Goal: Task Accomplishment & Management: Use online tool/utility

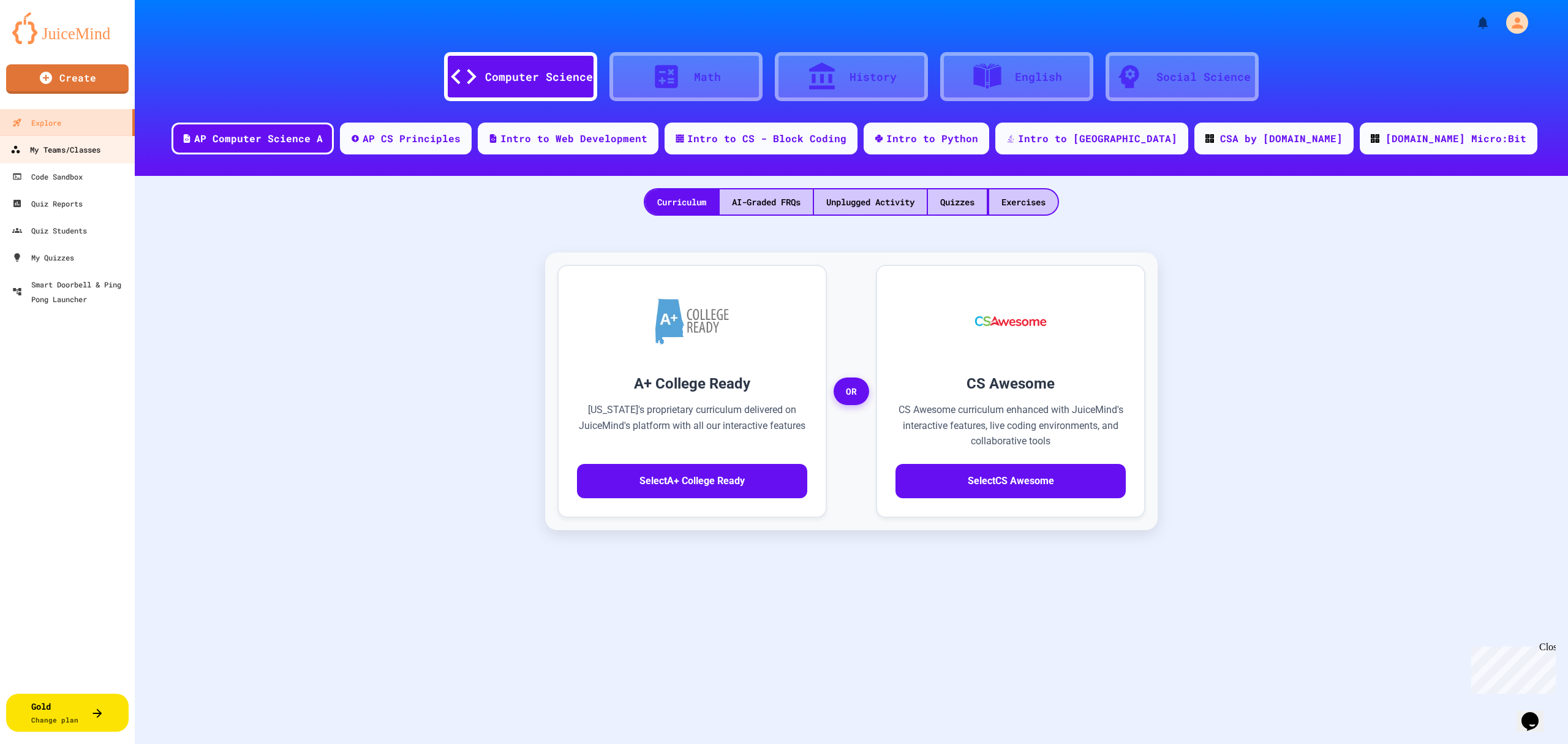
click at [57, 146] on div "My Teams/Classes" at bounding box center [56, 150] width 90 height 15
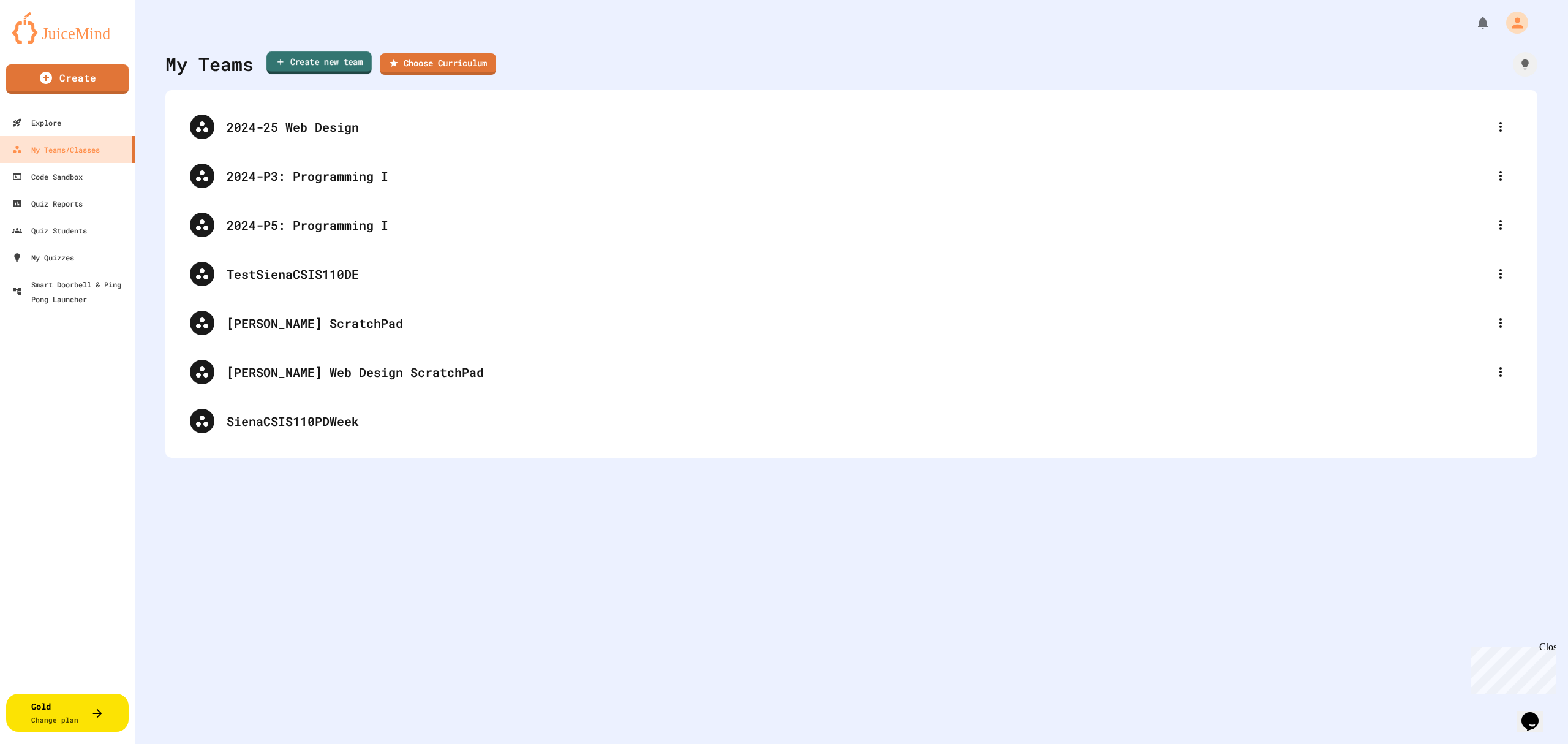
click at [333, 62] on link "Create new team" at bounding box center [319, 63] width 105 height 23
type input "**********"
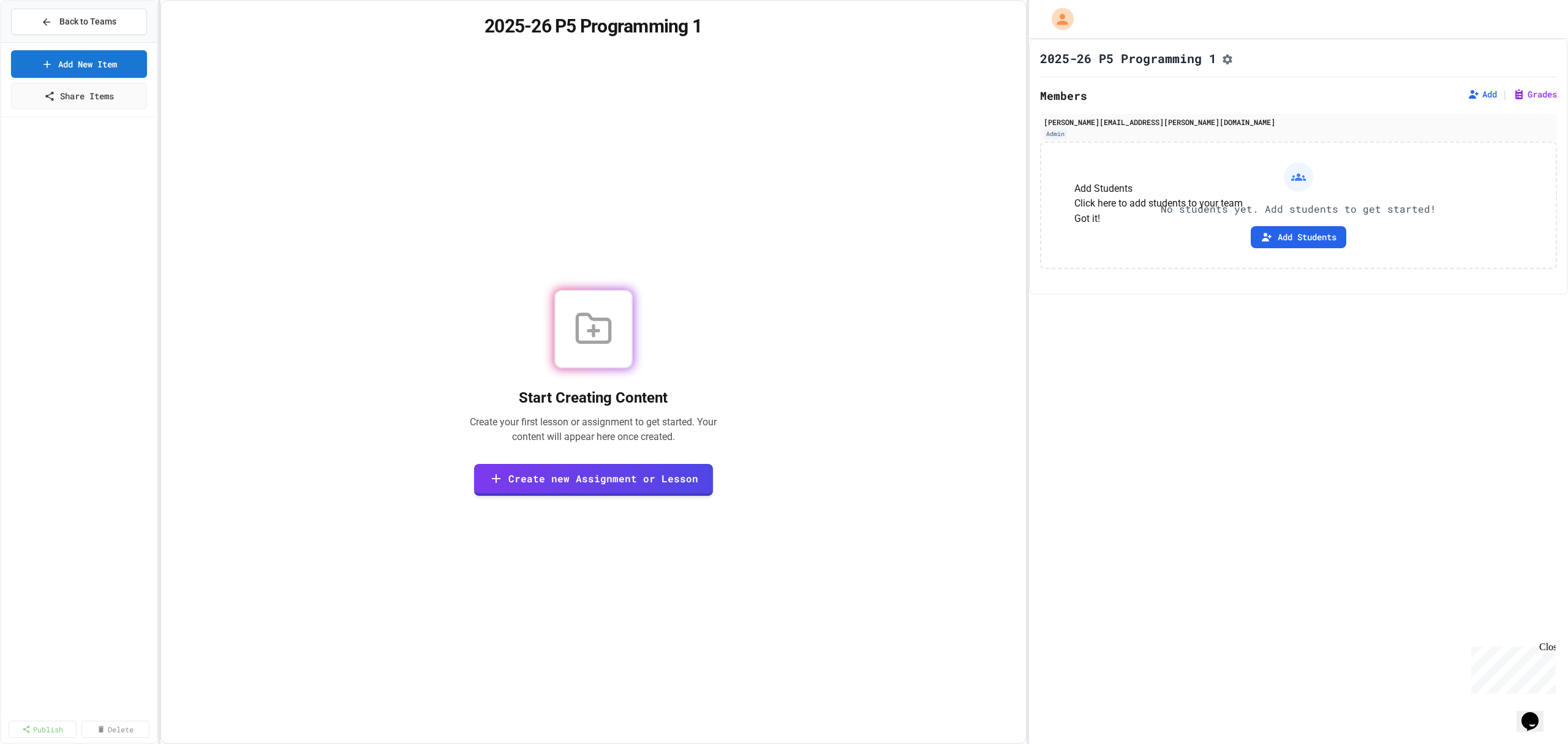
click at [1100, 226] on button "Got it!" at bounding box center [1087, 219] width 25 height 15
click at [50, 64] on icon at bounding box center [48, 62] width 12 height 13
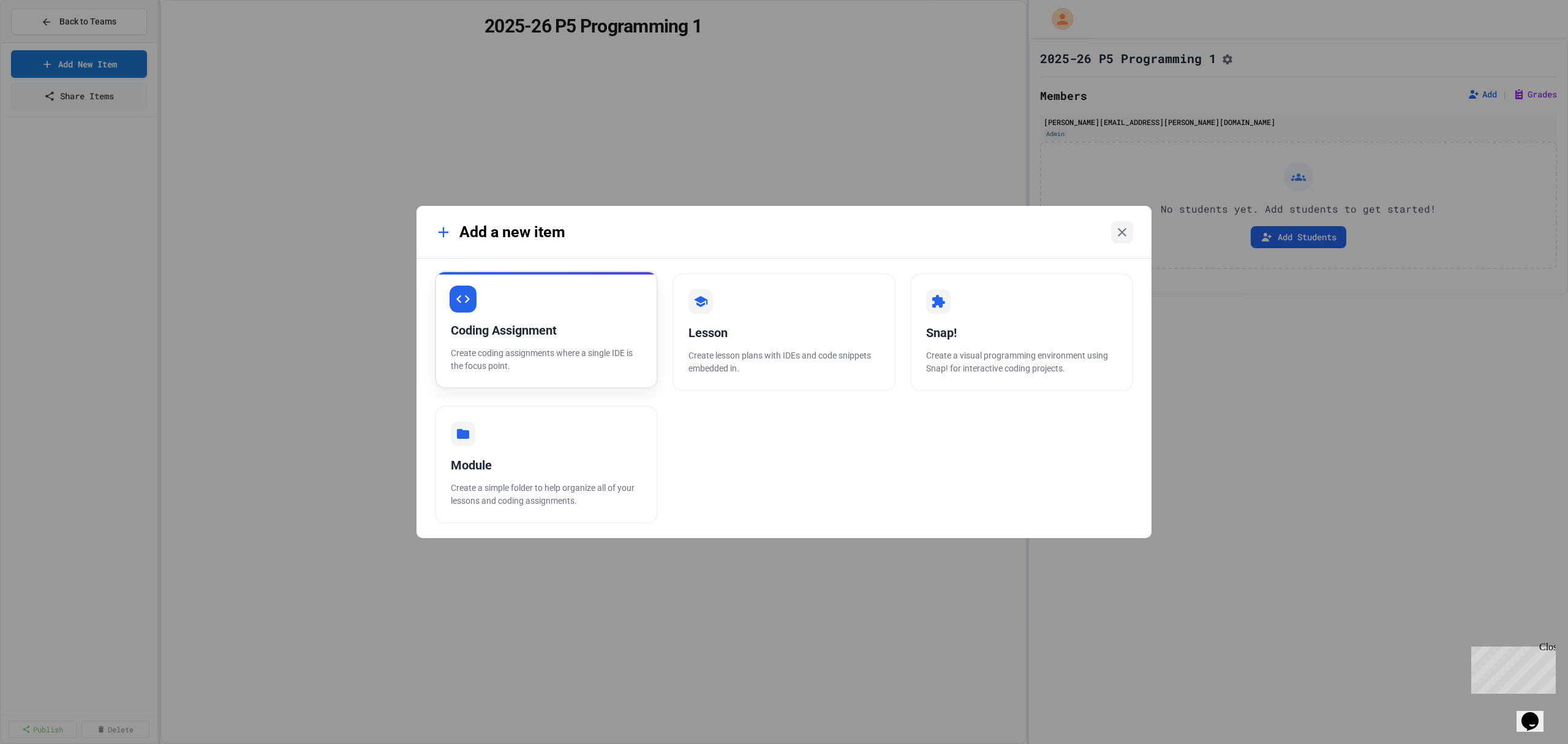
click at [517, 329] on div "Coding Assignment" at bounding box center [546, 329] width 191 height 18
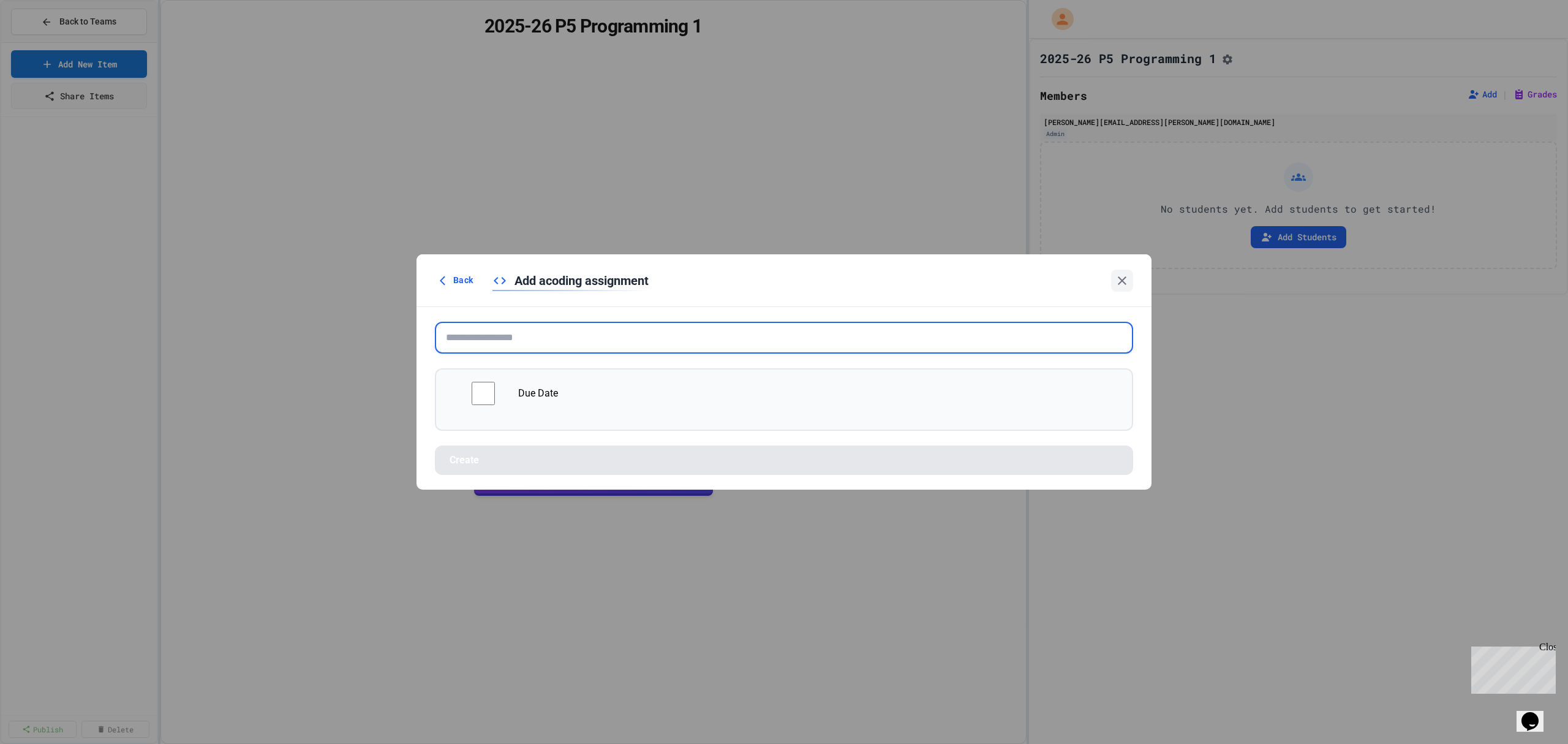
click at [517, 336] on input "text" at bounding box center [783, 337] width 698 height 32
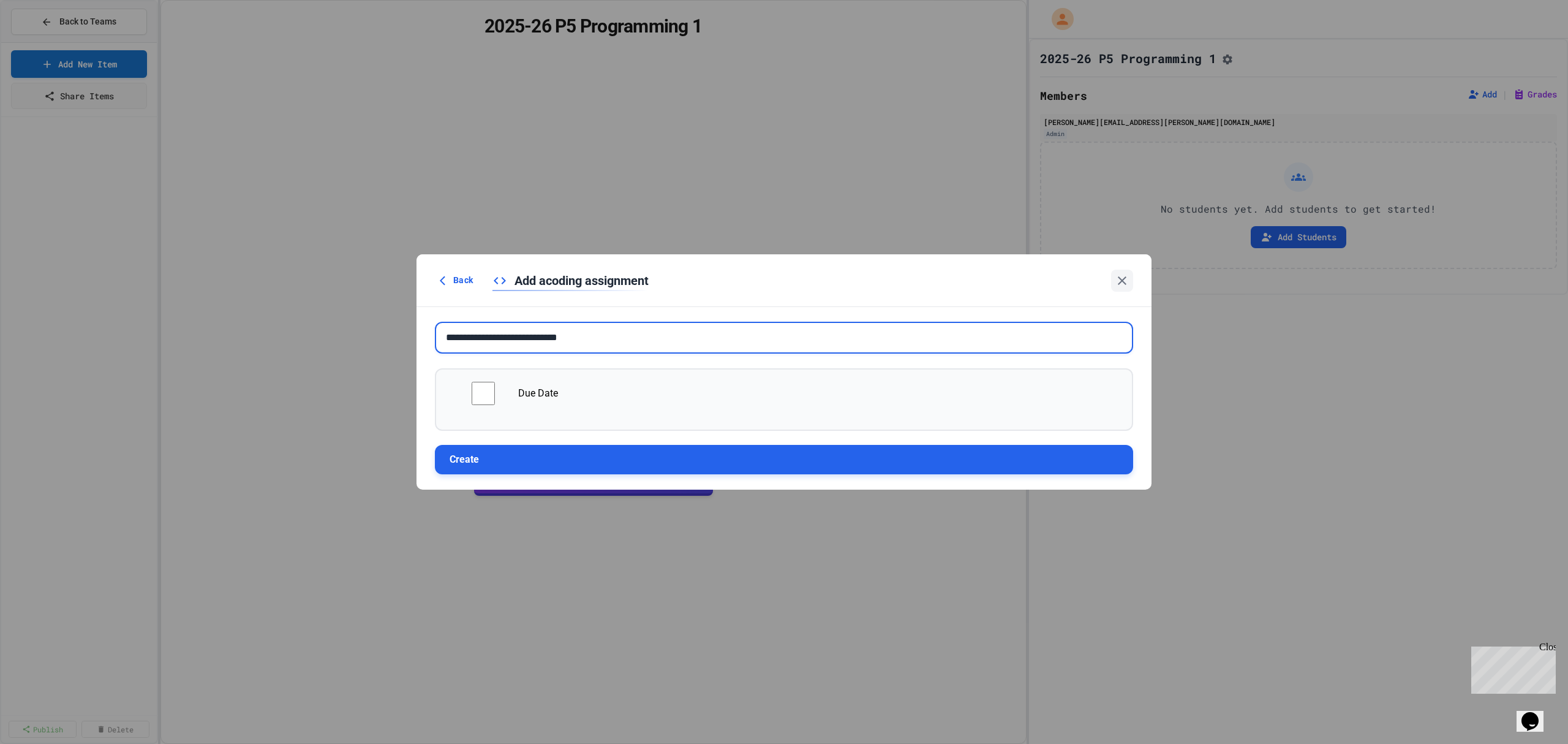
type input "**********"
click at [571, 461] on button "Create" at bounding box center [783, 460] width 698 height 30
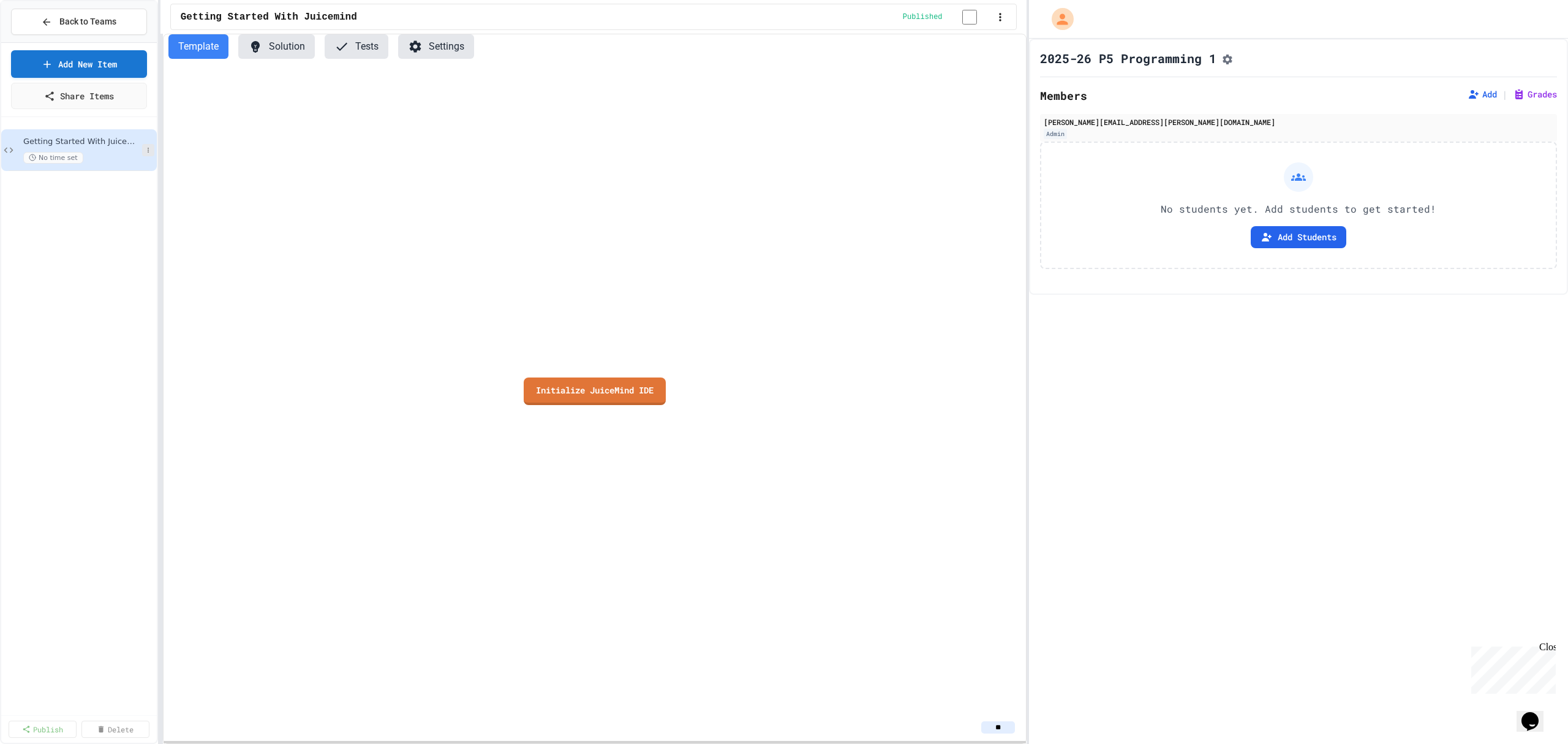
click at [146, 153] on icon at bounding box center [148, 150] width 7 height 7
click at [1169, 305] on div at bounding box center [784, 372] width 1568 height 744
click at [1286, 238] on button "Add Students" at bounding box center [1298, 237] width 95 height 22
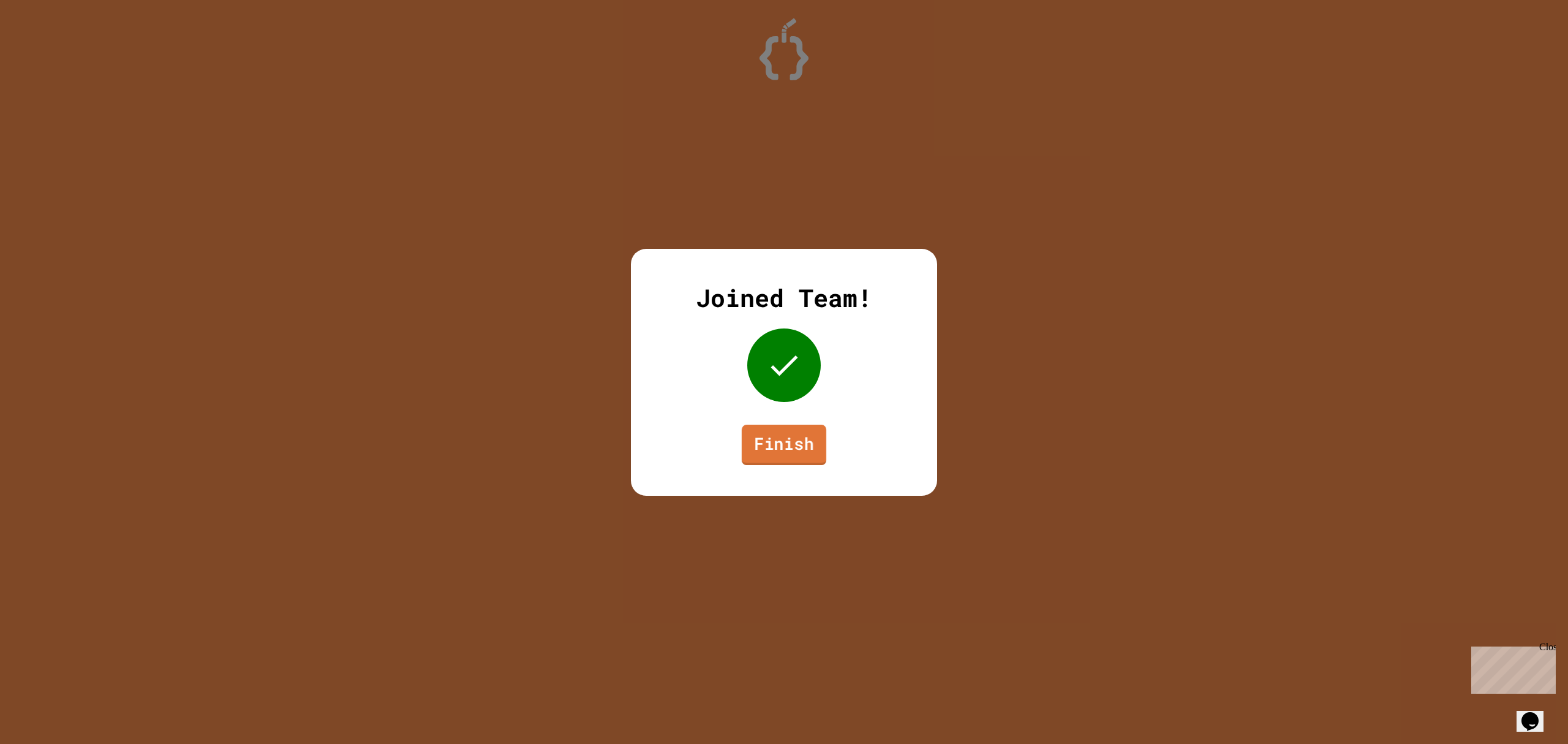
click at [773, 449] on link "Finish" at bounding box center [784, 444] width 85 height 40
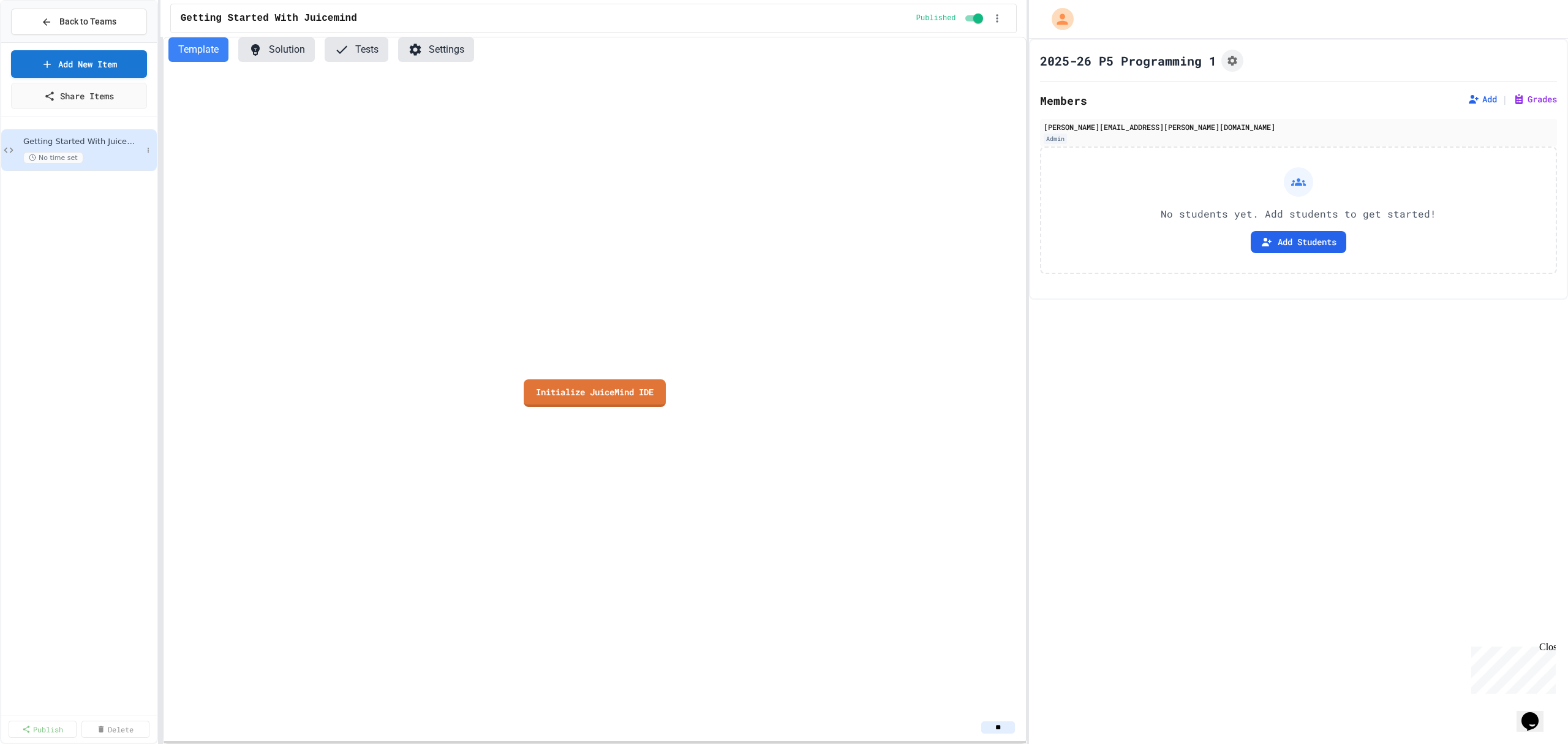
click at [123, 141] on span "Getting Started With Juicemind" at bounding box center [82, 142] width 119 height 11
click at [194, 46] on button "Template" at bounding box center [198, 50] width 60 height 25
click at [618, 381] on link "Initialize JuiceMind IDE" at bounding box center [594, 391] width 140 height 29
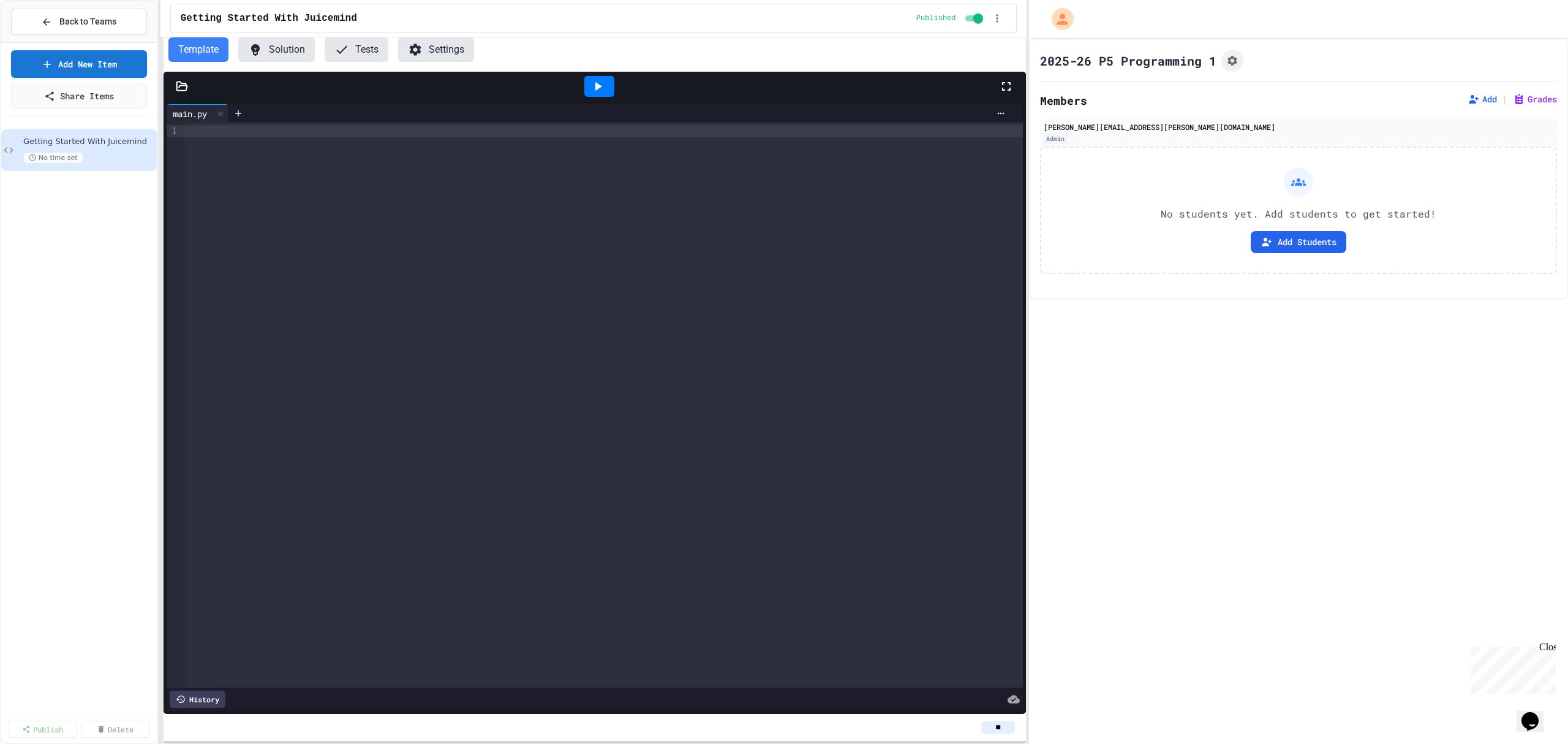
click at [176, 87] on icon at bounding box center [182, 85] width 11 height 9
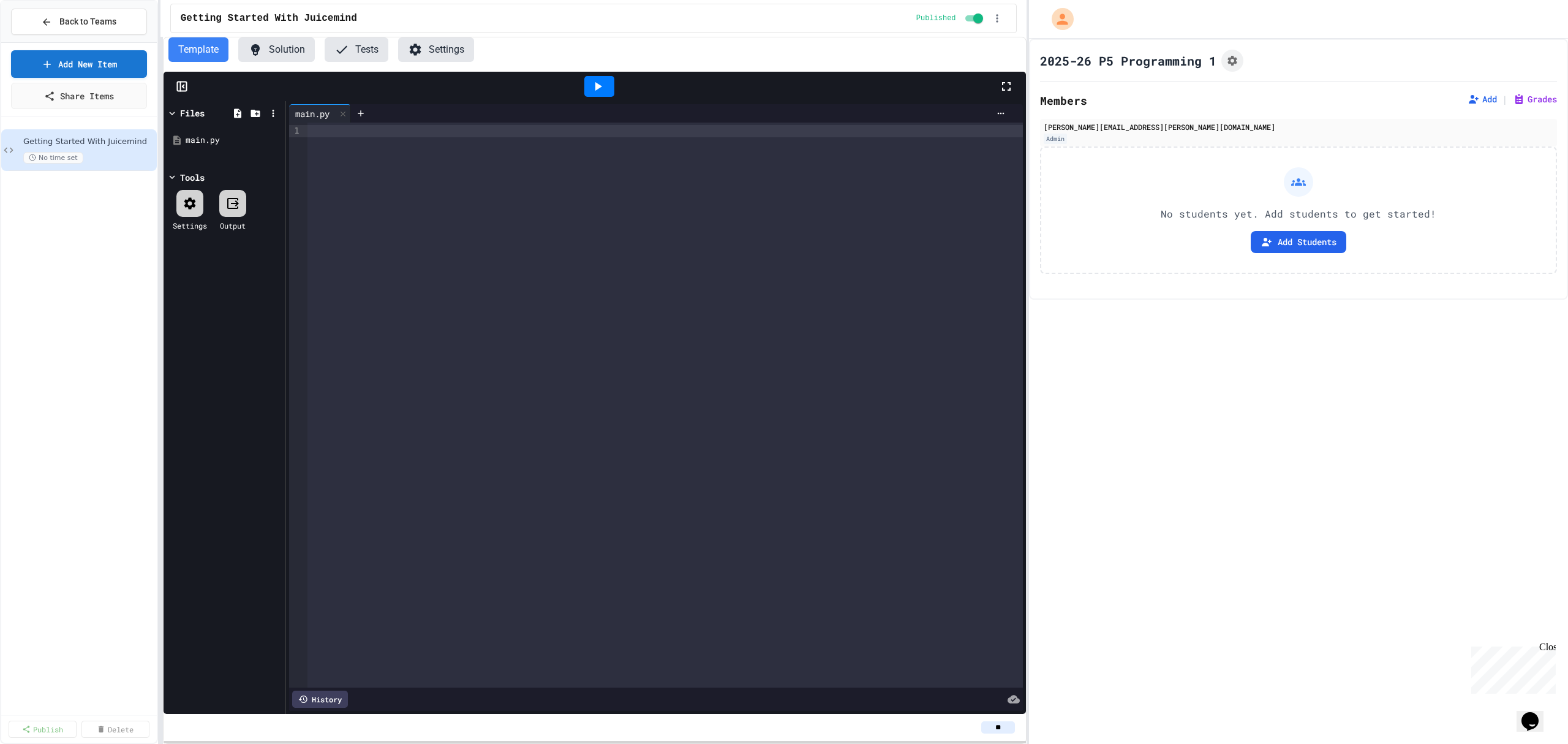
click at [206, 154] on div "main.py" at bounding box center [224, 140] width 116 height 37
click at [205, 176] on div "motorcycle.jpg" at bounding box center [224, 183] width 116 height 22
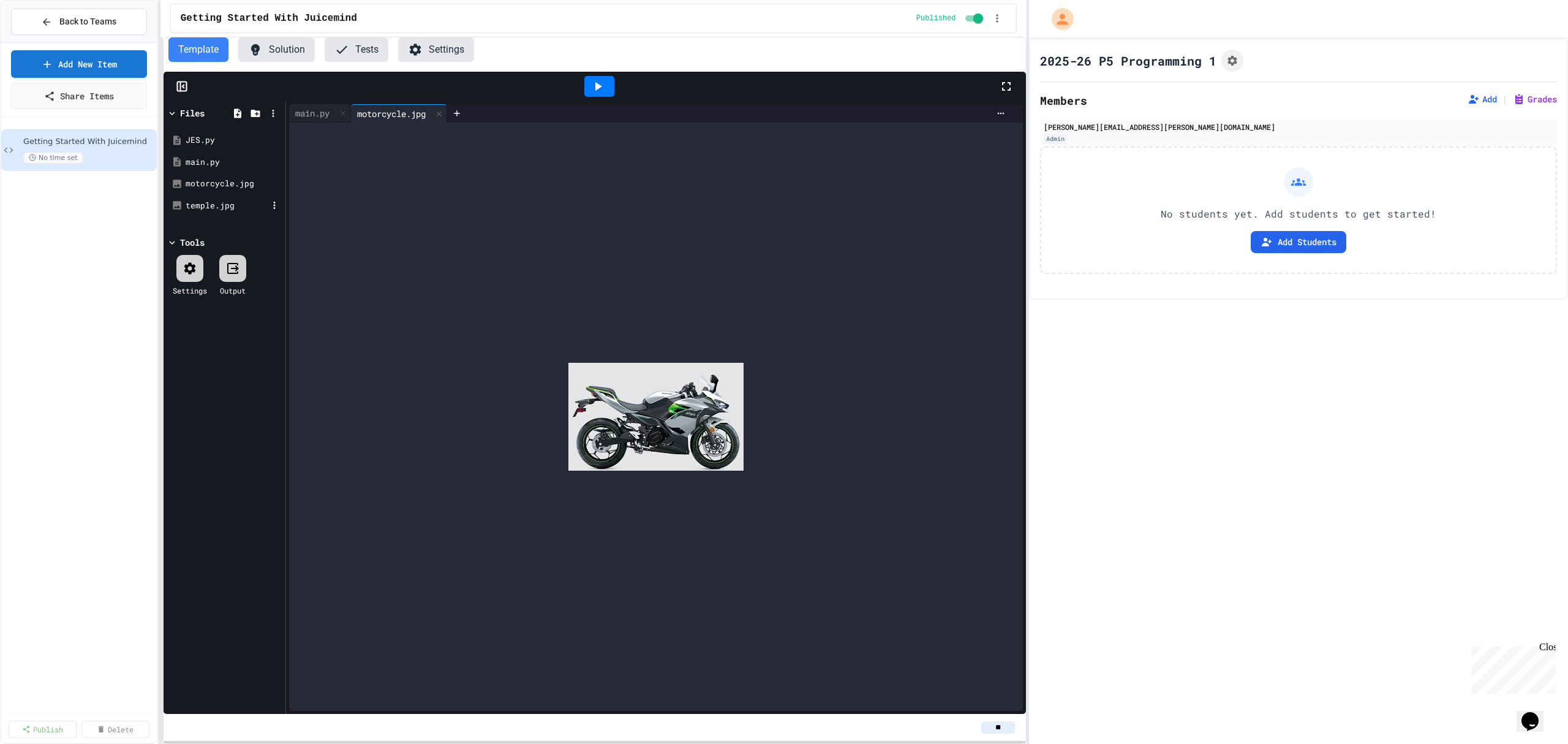
click at [209, 199] on div "temple.jpg" at bounding box center [224, 205] width 116 height 22
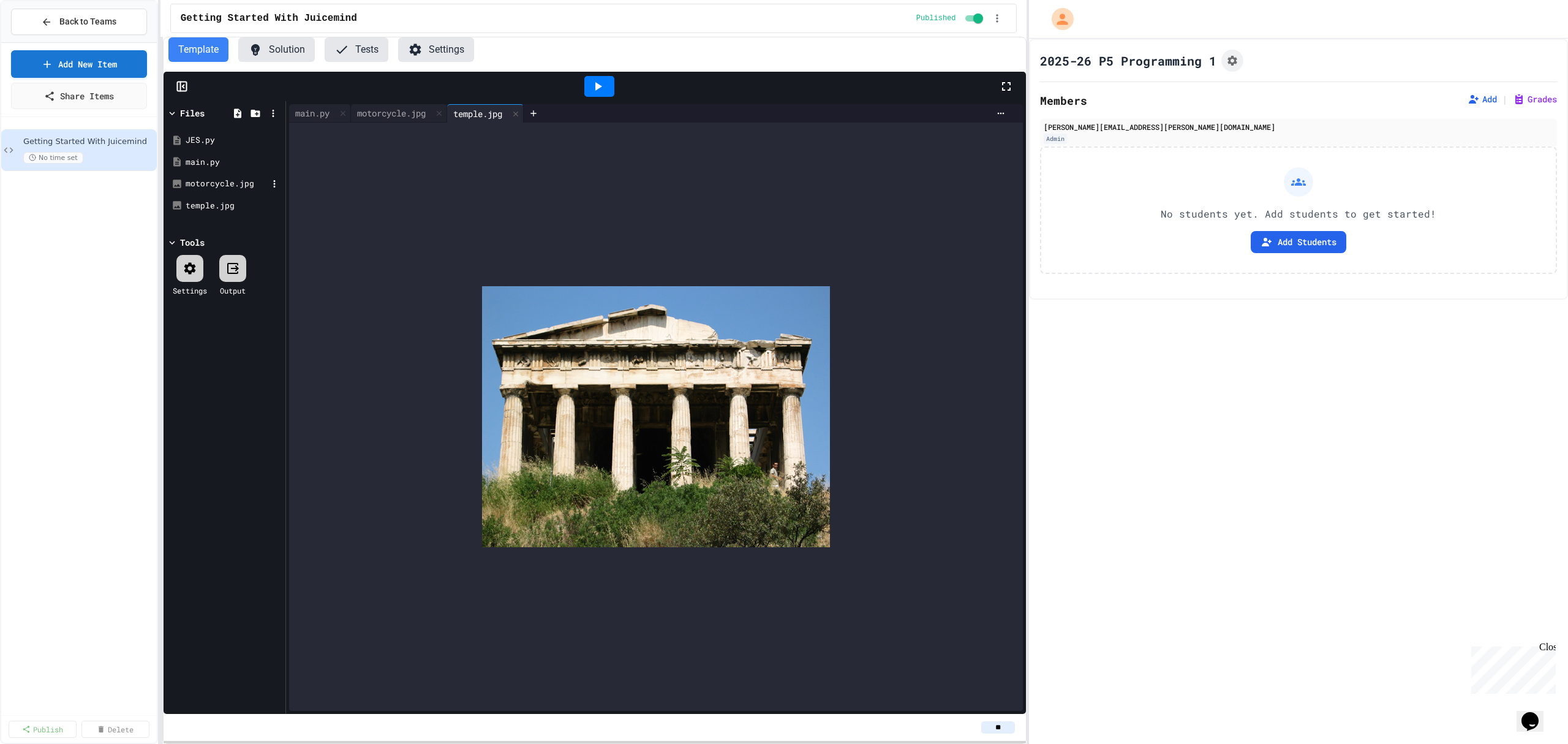
click at [213, 184] on div "motorcycle.jpg" at bounding box center [227, 184] width 82 height 12
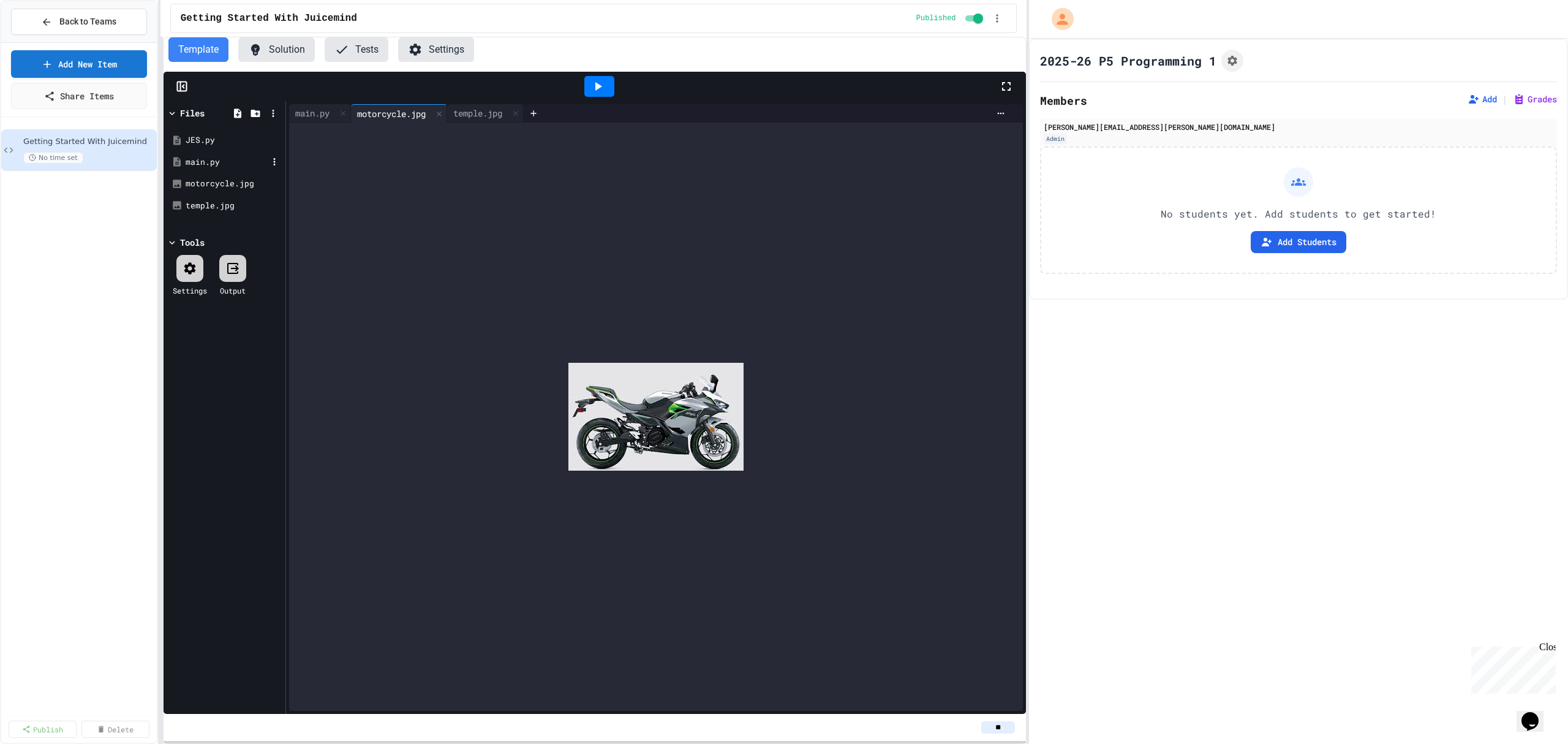
click at [211, 164] on div "main.py" at bounding box center [227, 162] width 82 height 12
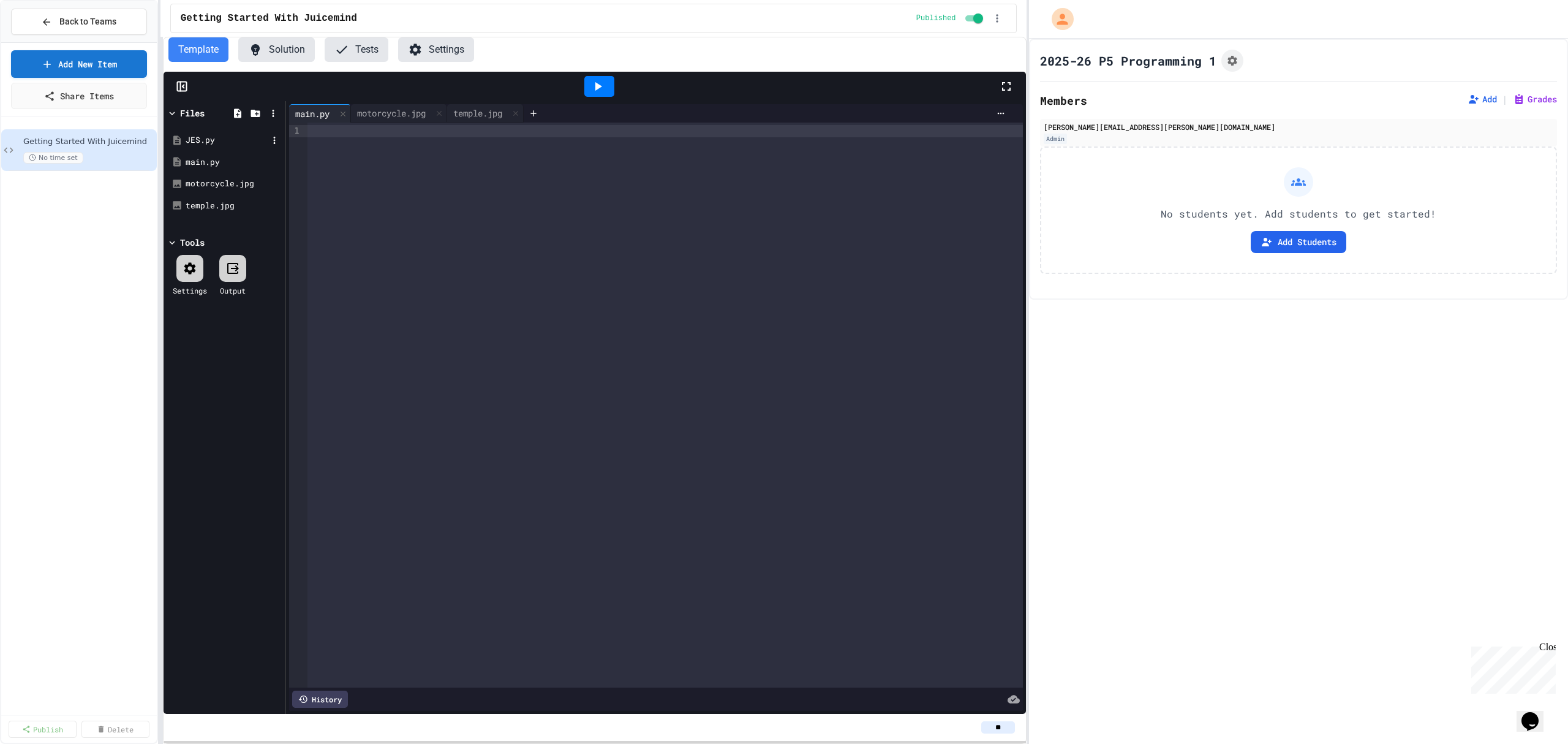
click at [207, 147] on div "JES.py" at bounding box center [224, 140] width 116 height 22
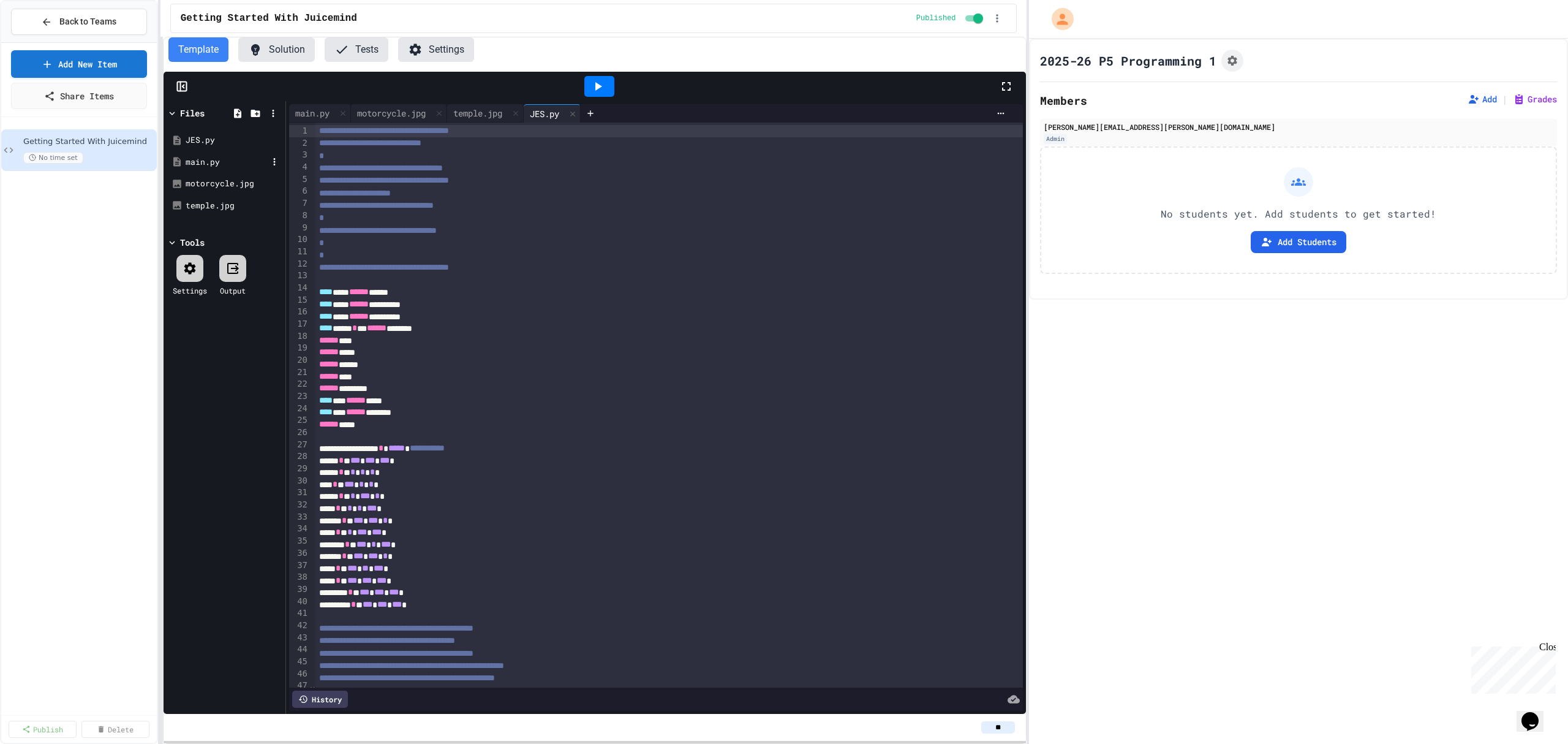
click at [202, 166] on div "main.py" at bounding box center [227, 162] width 82 height 12
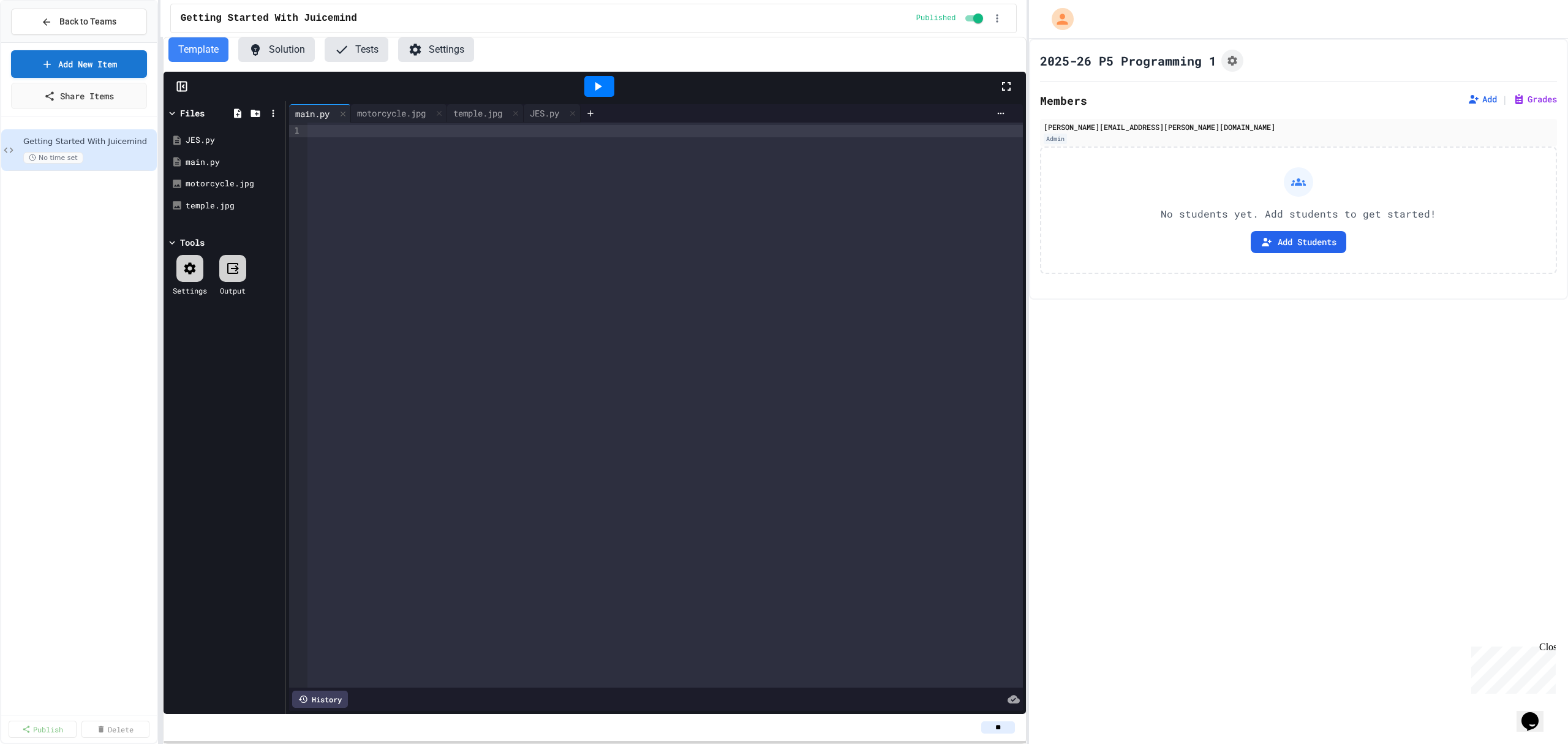
click at [329, 132] on div at bounding box center [665, 131] width 715 height 12
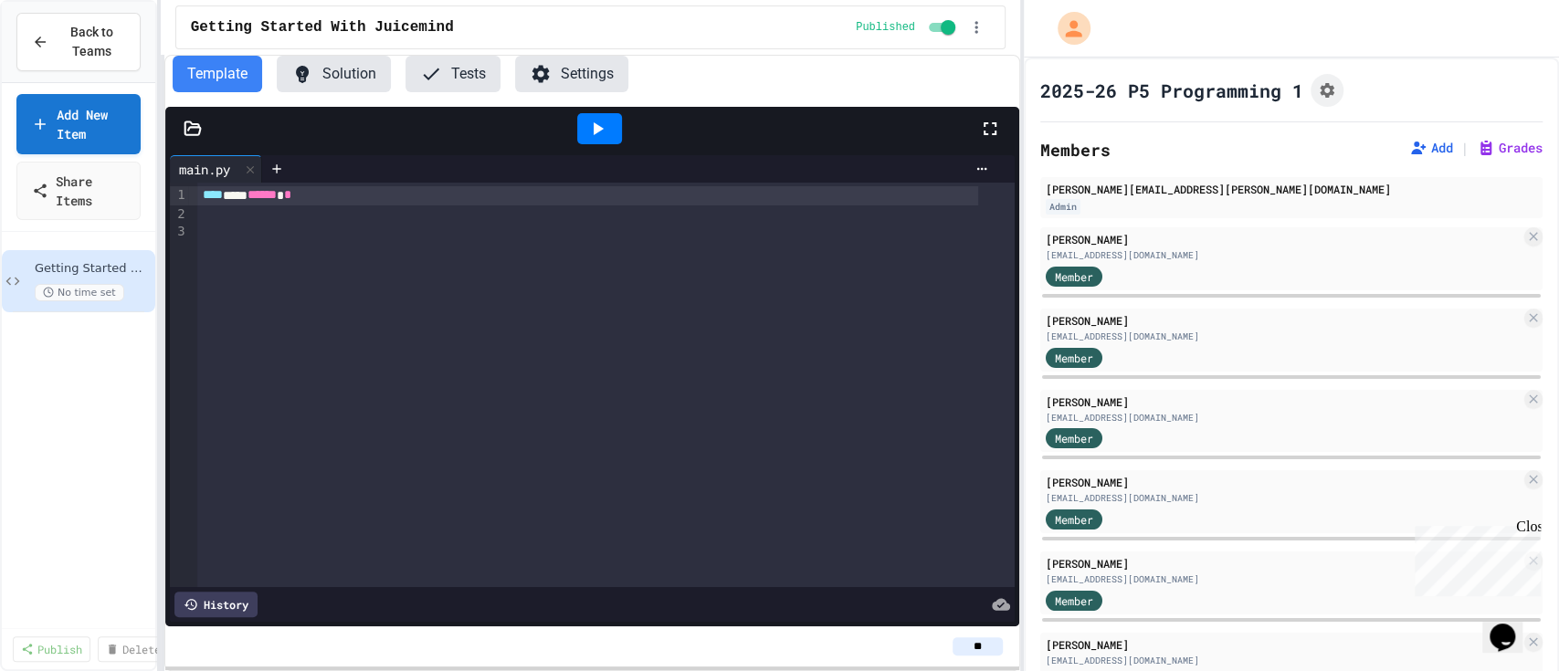
drag, startPoint x: 1552, startPoint y: 380, endPoint x: 929, endPoint y: 77, distance: 693.4
click at [929, 77] on div "Template Solution Tests Settings" at bounding box center [592, 74] width 854 height 37
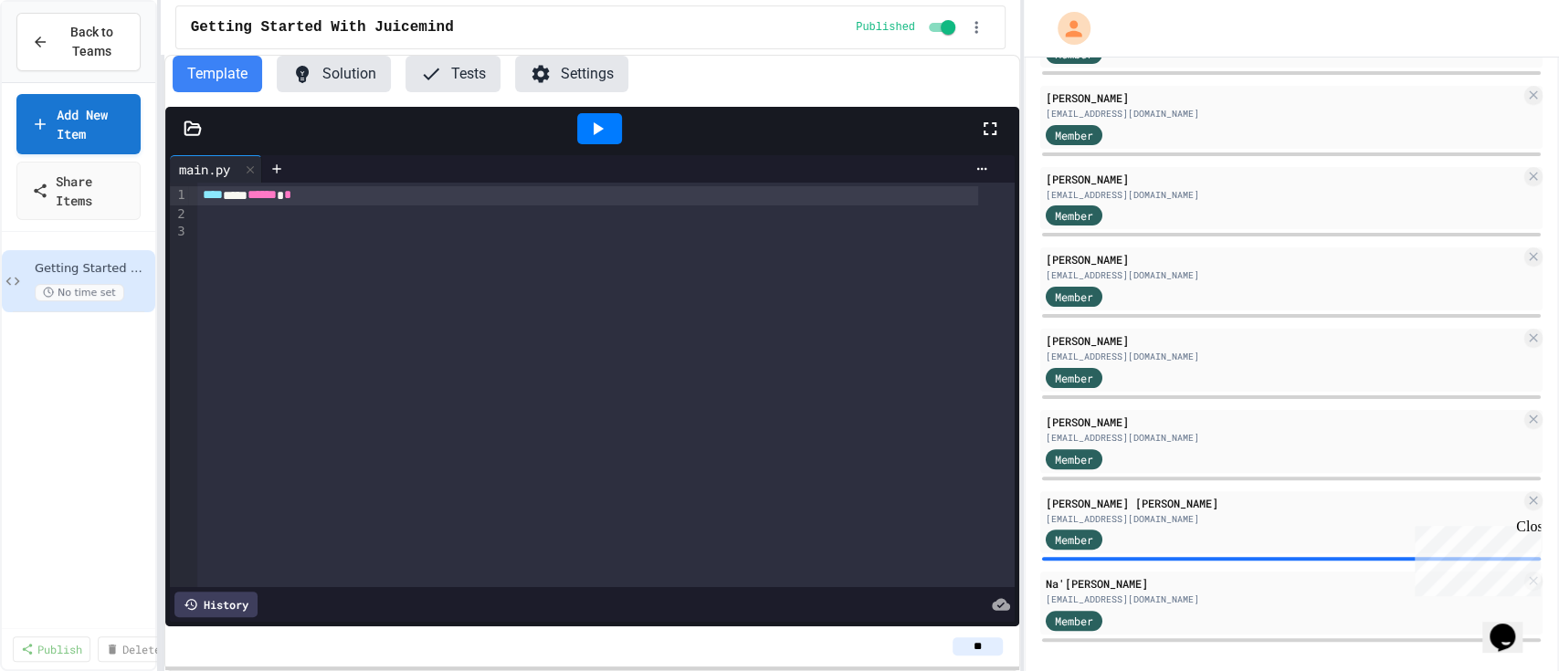
scroll to position [231, 0]
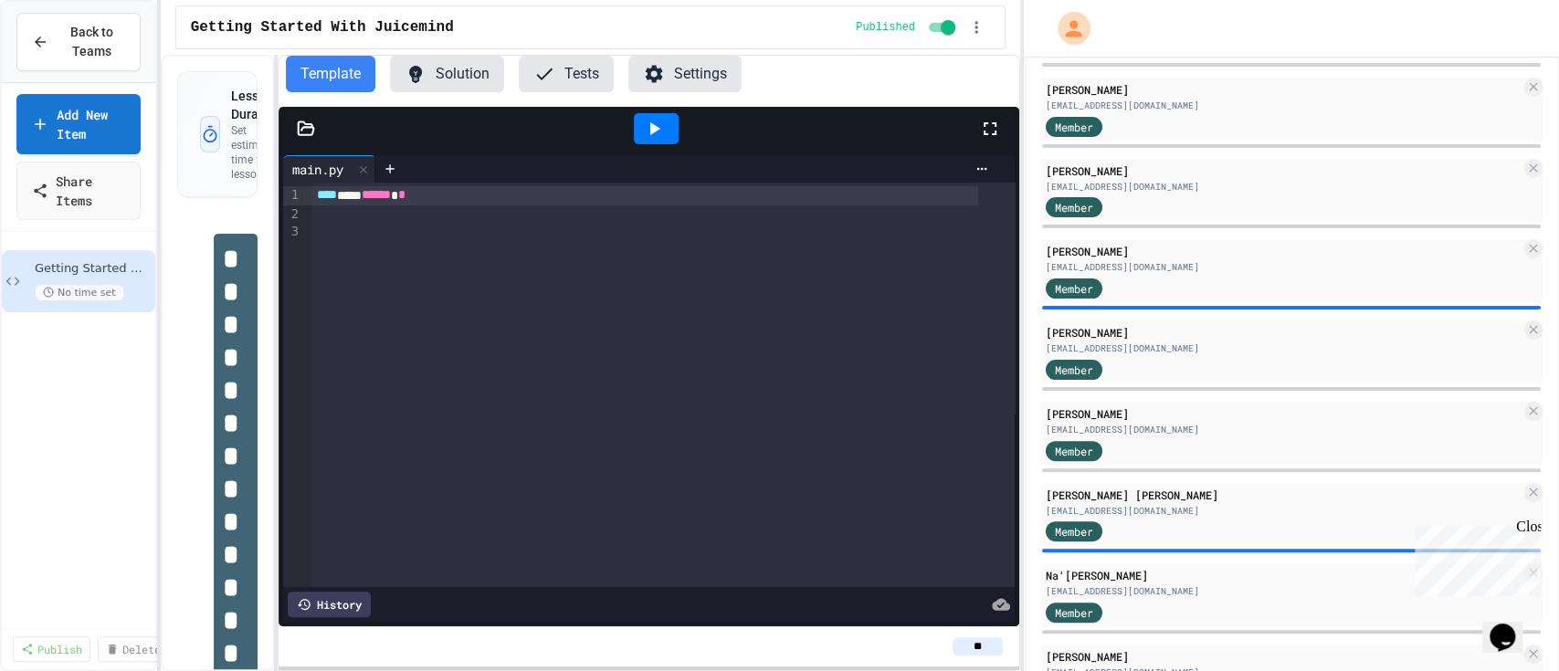
click at [281, 249] on div "**********" at bounding box center [590, 363] width 859 height 616
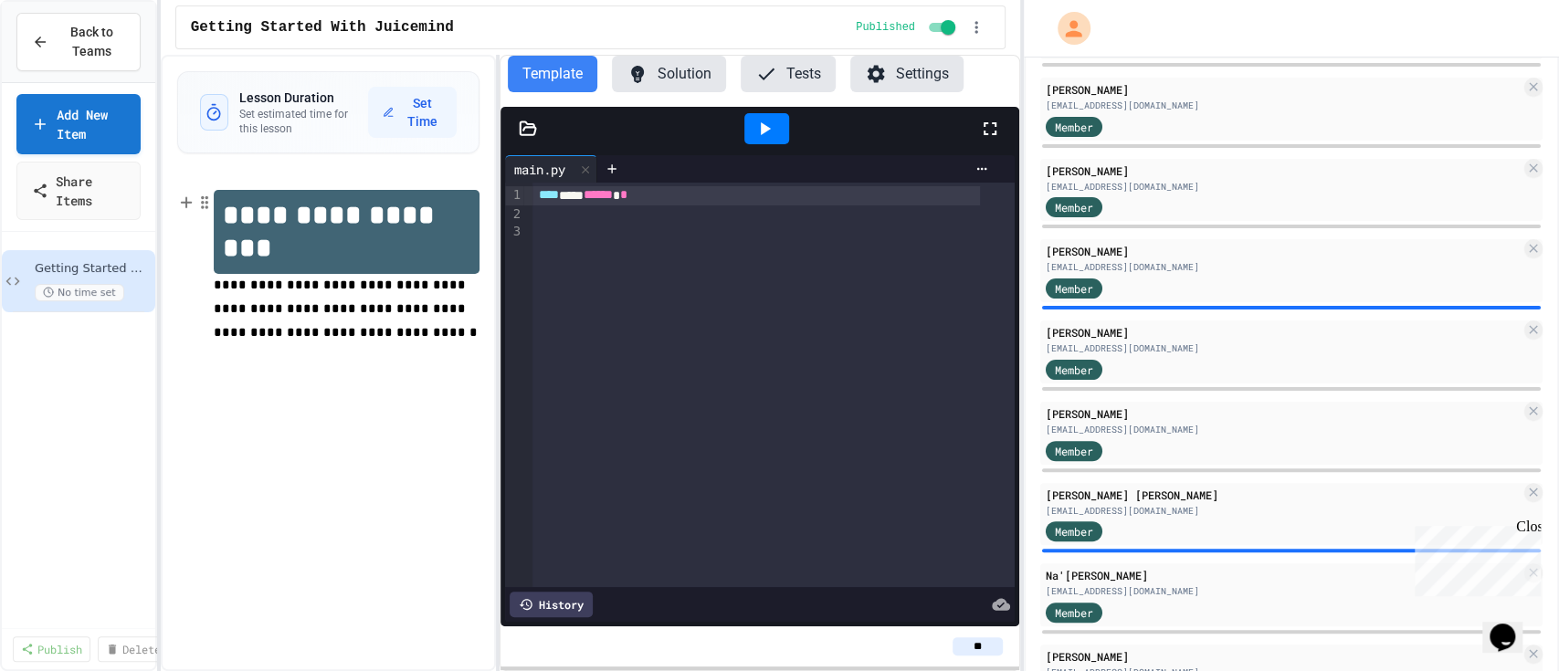
click at [499, 207] on div "**********" at bounding box center [590, 363] width 859 height 616
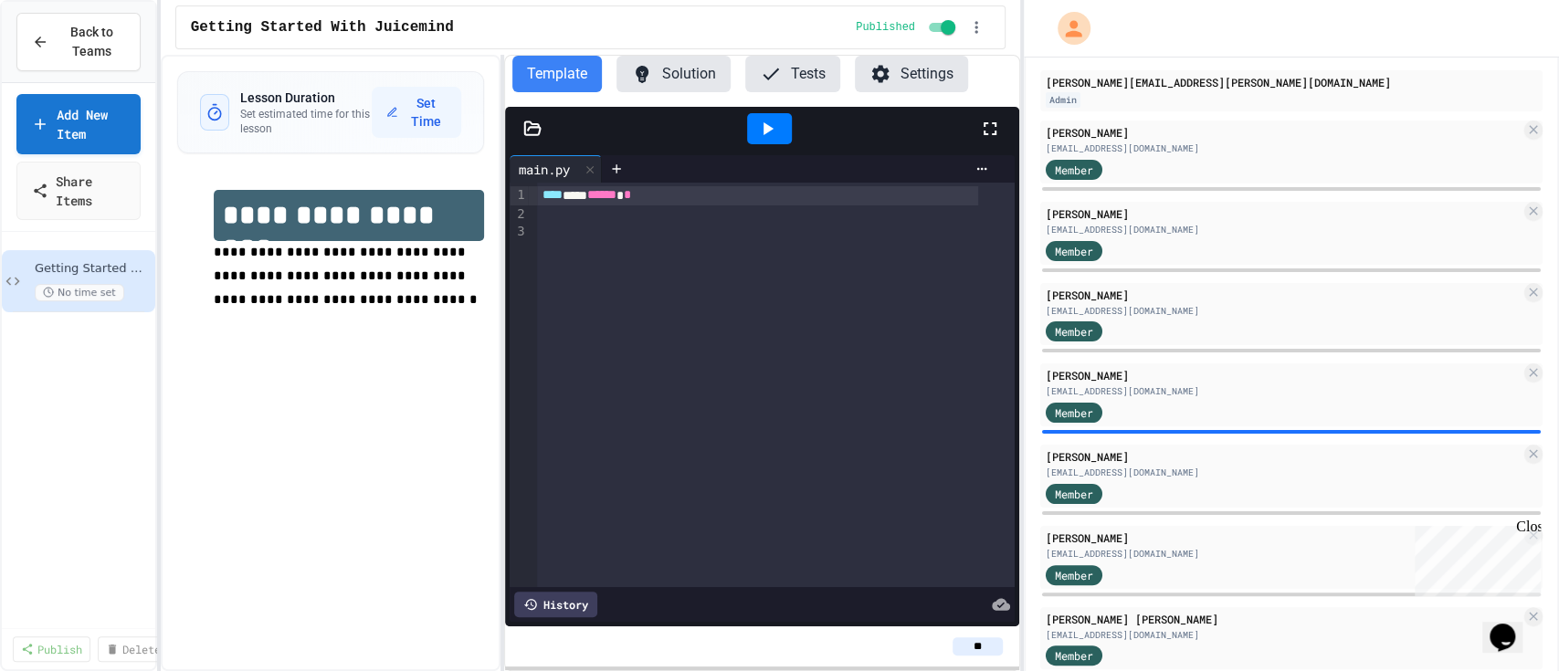
scroll to position [59, 0]
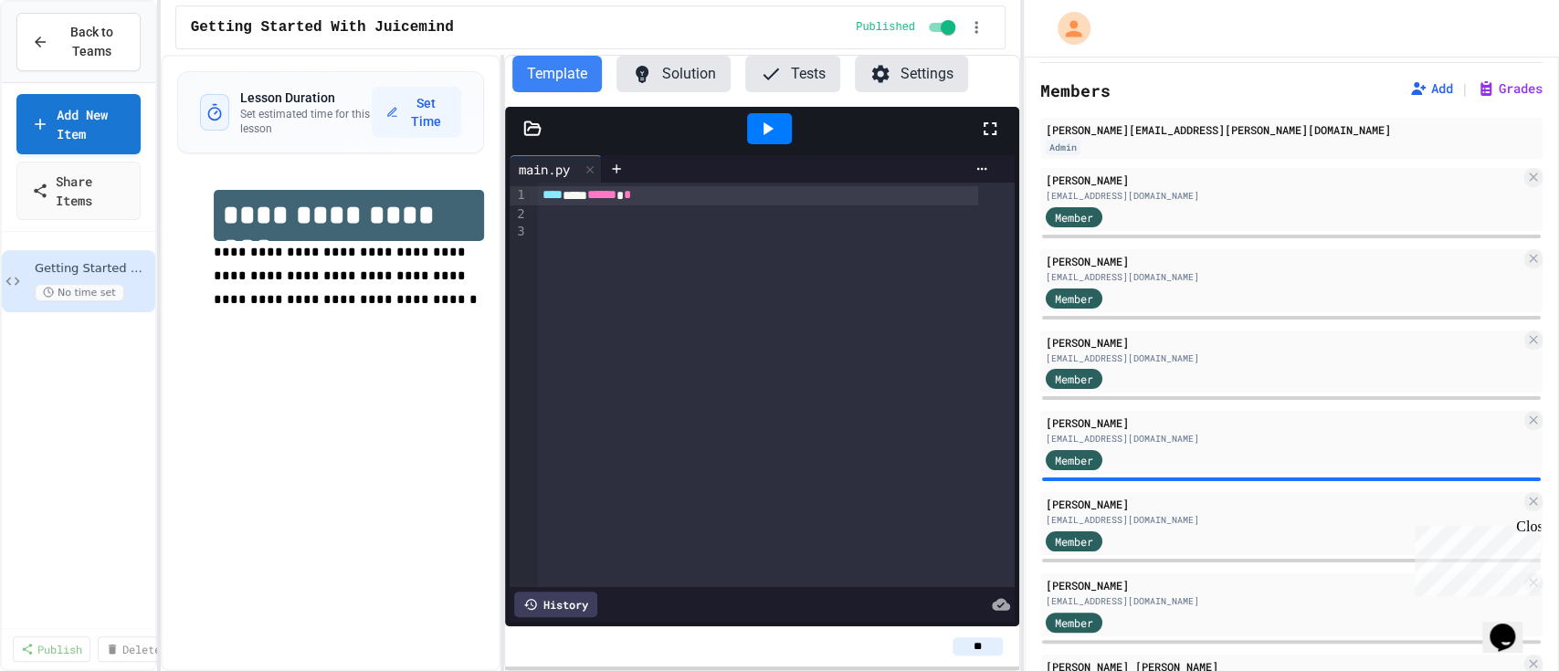
click at [534, 131] on icon at bounding box center [532, 129] width 18 height 18
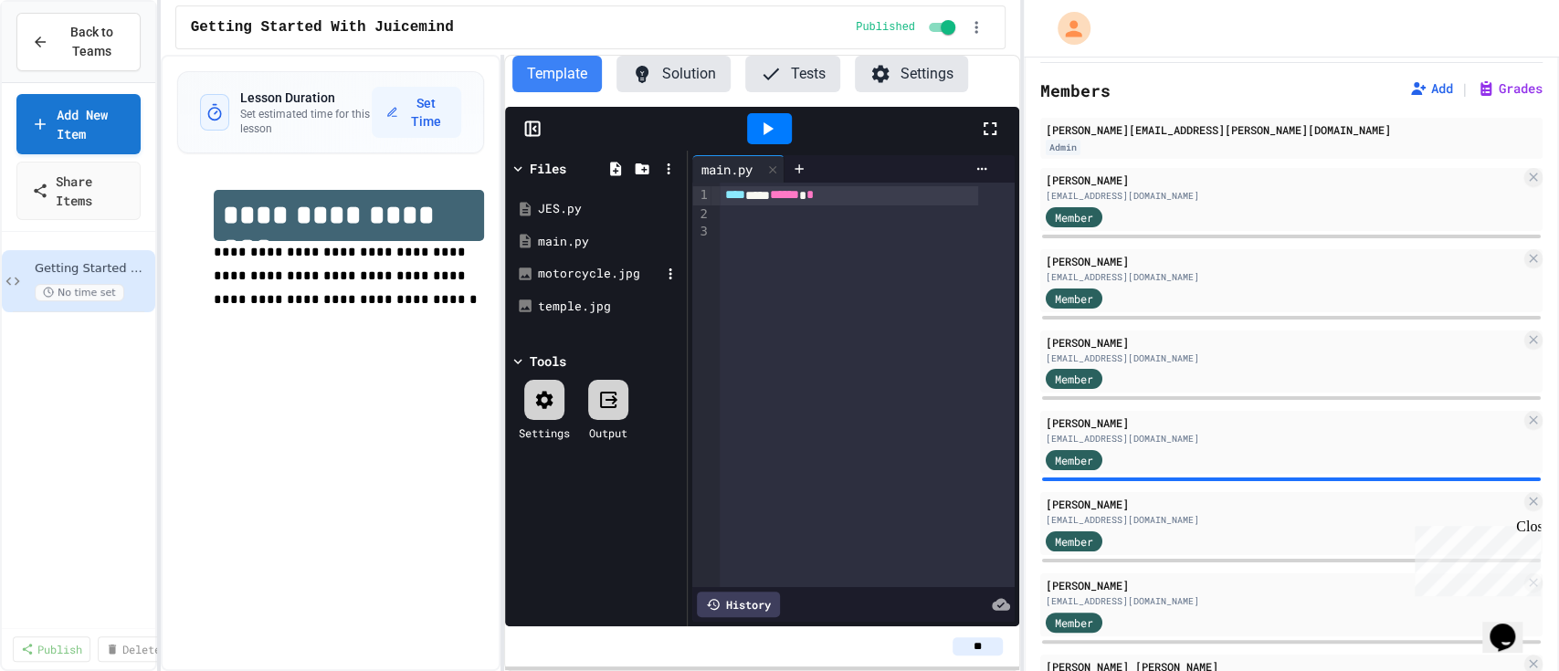
click at [580, 271] on div "motorcycle.jpg" at bounding box center [599, 274] width 122 height 18
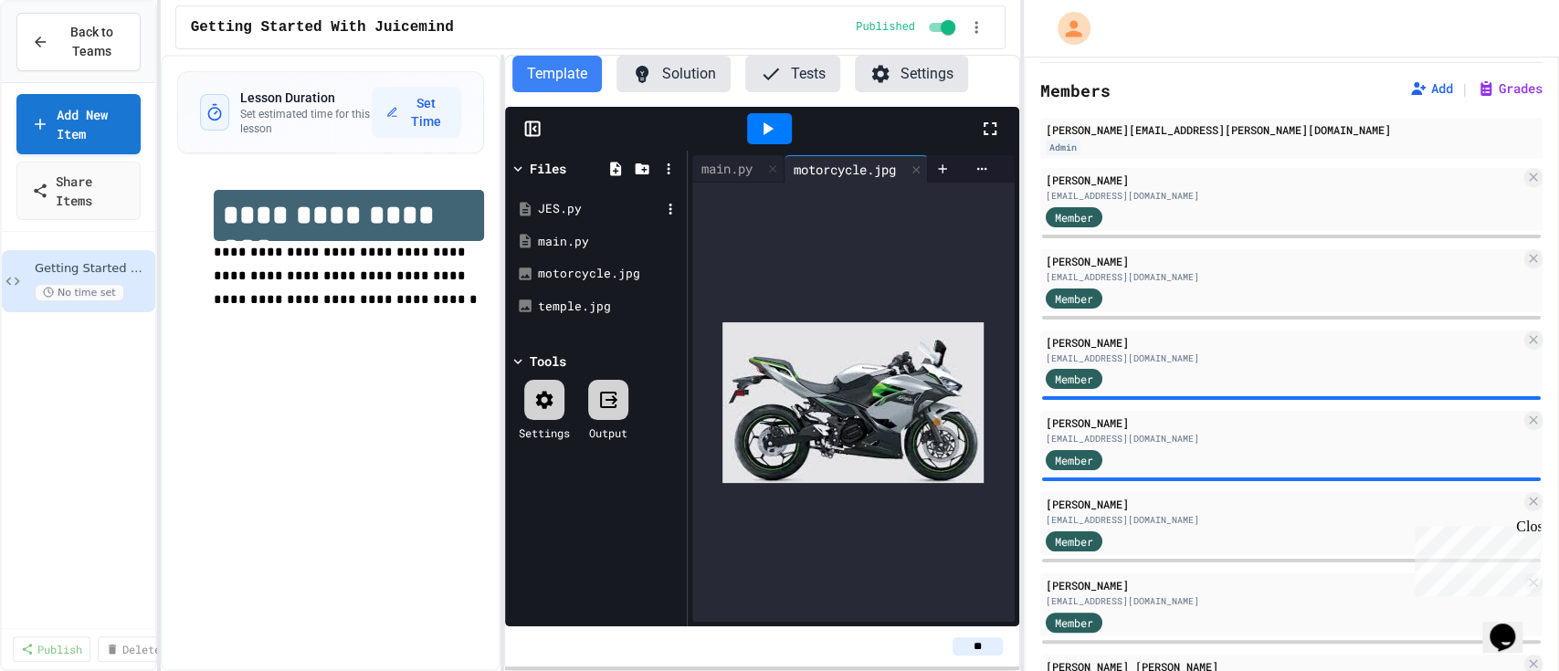
click at [570, 215] on div "JES.py" at bounding box center [599, 209] width 122 height 18
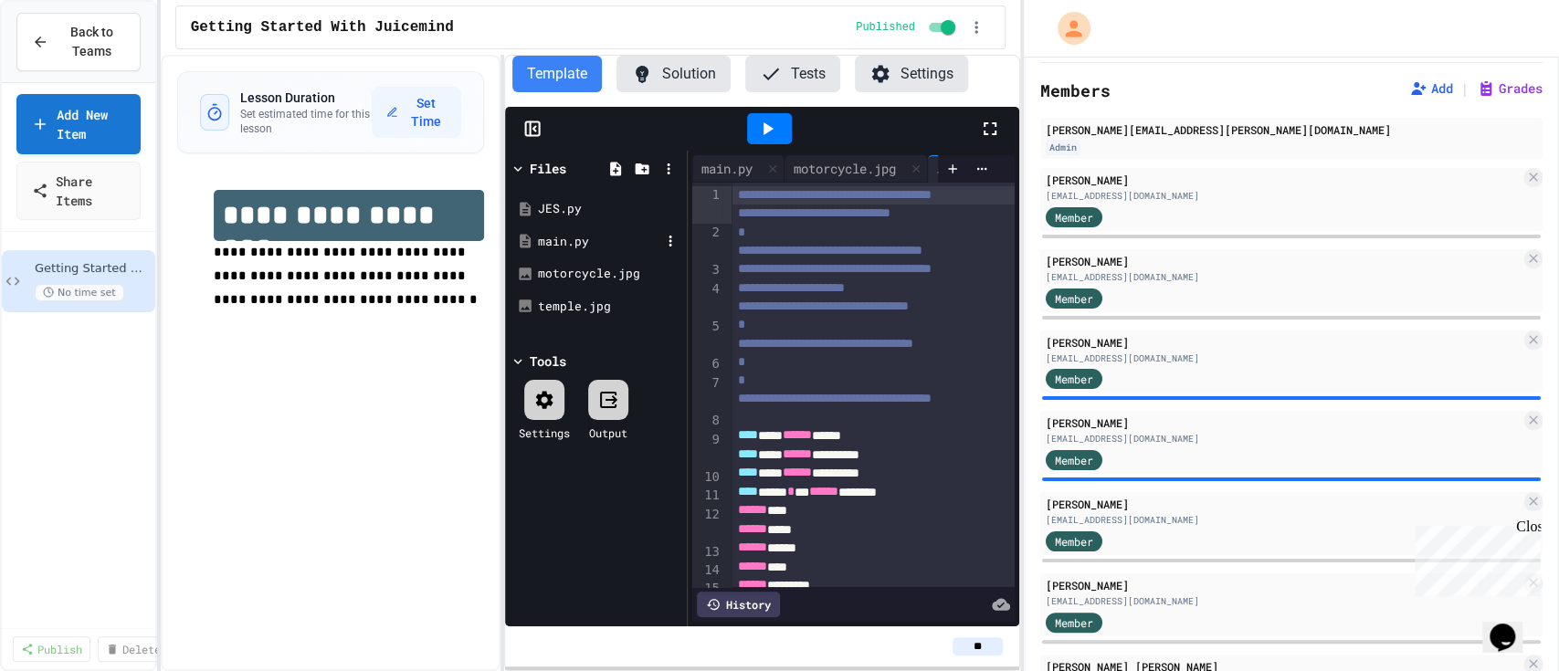
click at [568, 243] on div "main.py" at bounding box center [599, 242] width 122 height 18
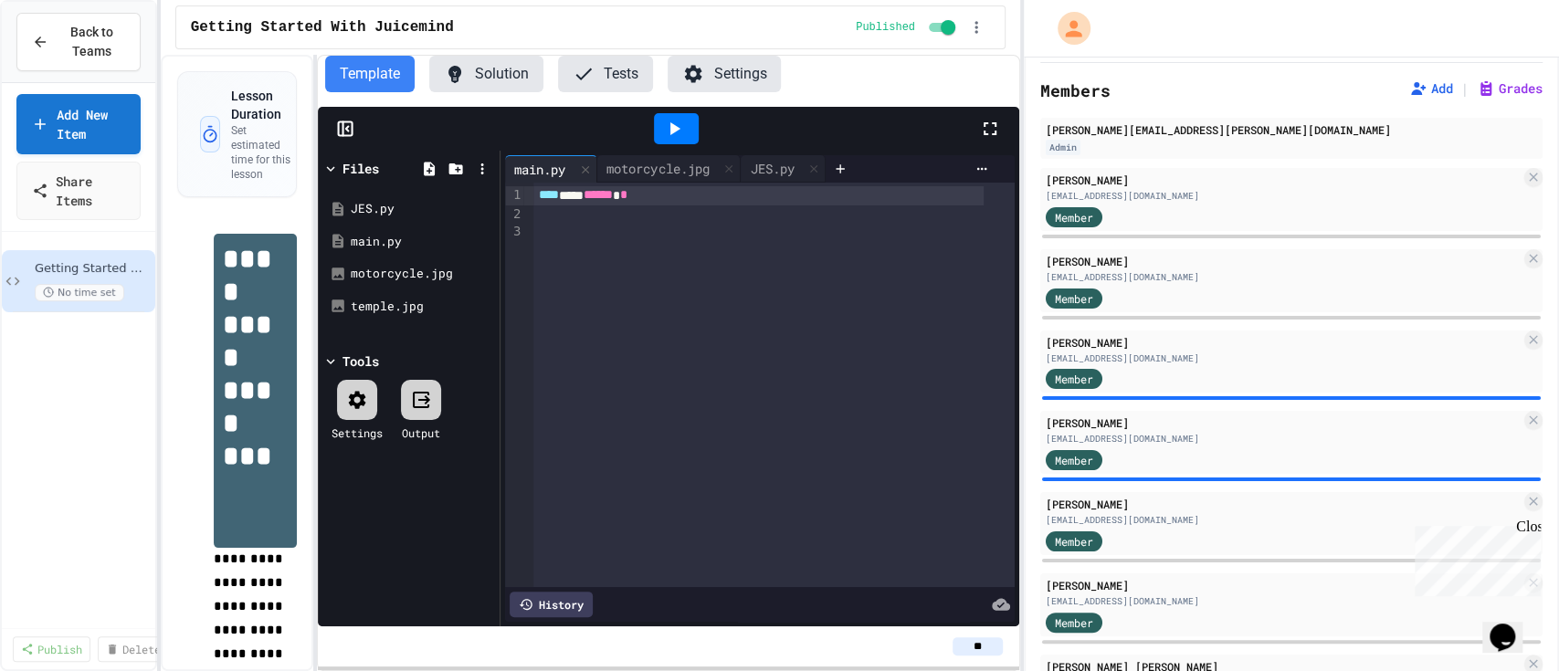
click at [322, 260] on div "**********" at bounding box center [590, 363] width 859 height 616
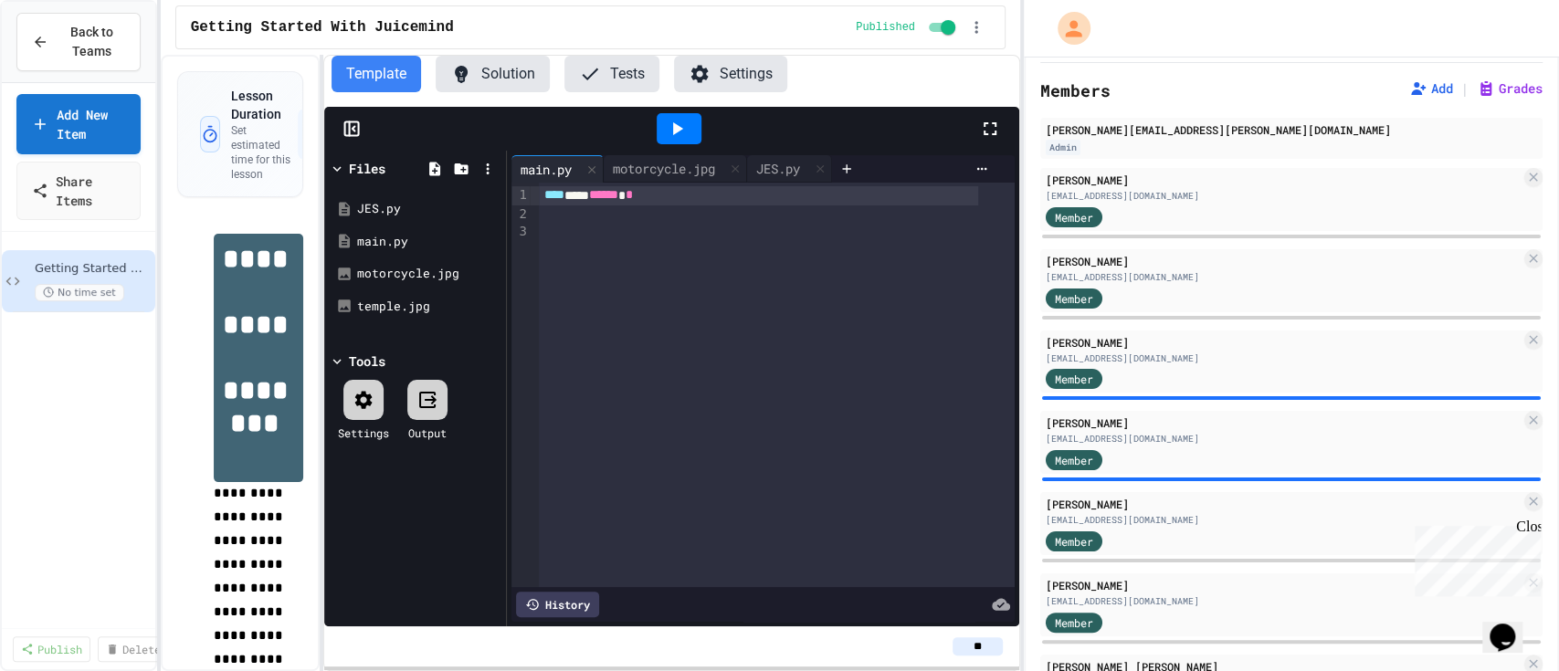
click at [686, 129] on icon at bounding box center [677, 129] width 22 height 22
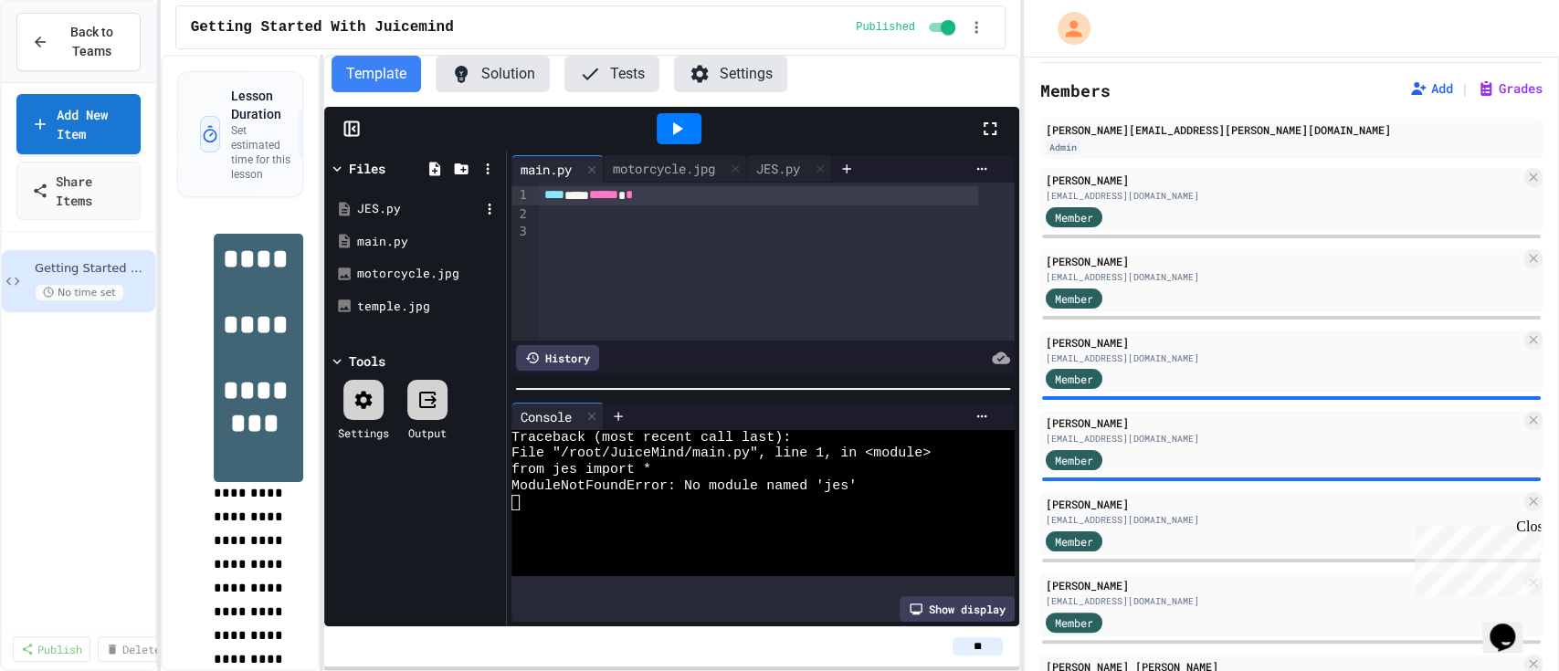
click at [381, 206] on div "JES.py" at bounding box center [418, 209] width 122 height 18
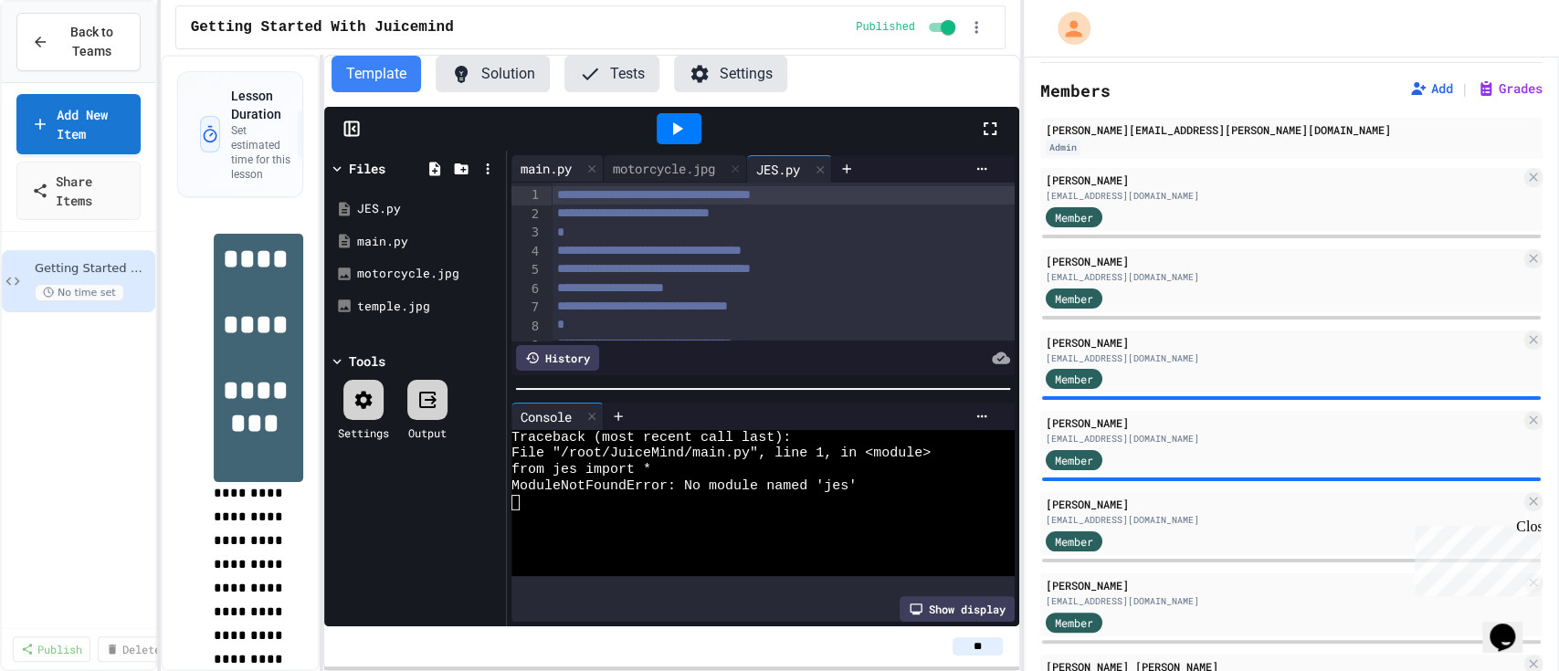
click at [543, 171] on div "main.py" at bounding box center [545, 168] width 69 height 19
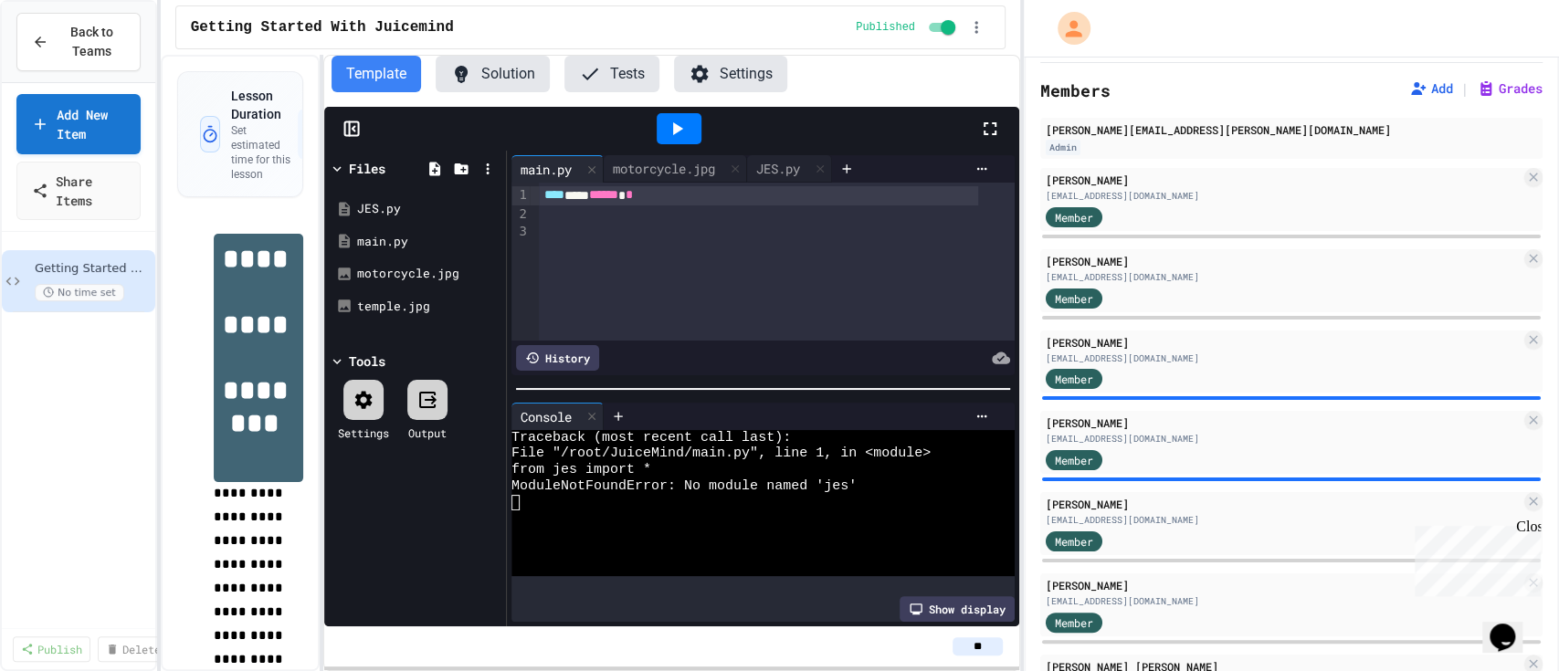
click at [601, 194] on div "**** *** ****** *" at bounding box center [758, 195] width 438 height 19
click at [666, 135] on icon at bounding box center [677, 129] width 22 height 22
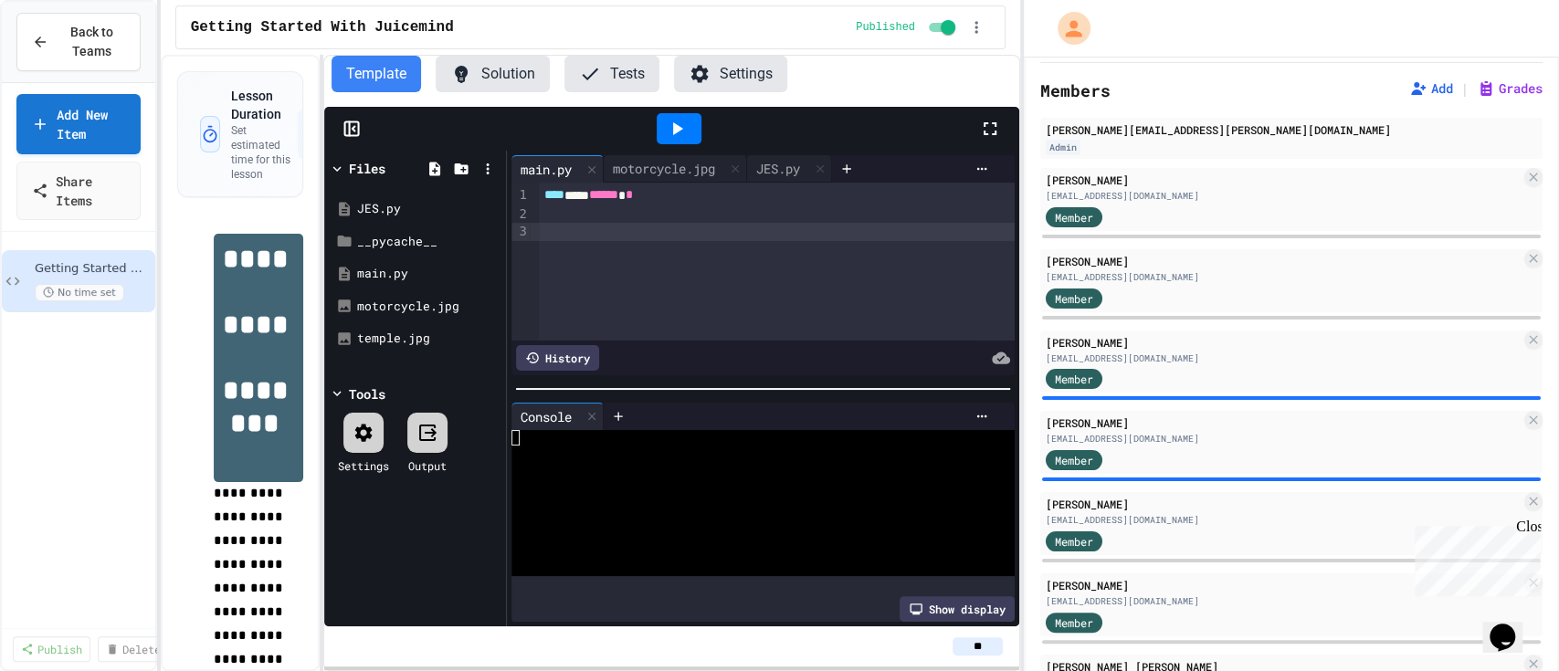
click at [560, 223] on div at bounding box center [776, 232] width 475 height 18
click at [673, 129] on icon at bounding box center [678, 128] width 10 height 13
click at [667, 230] on div "***** * ** * ** *" at bounding box center [758, 232] width 438 height 19
click at [675, 135] on icon at bounding box center [677, 129] width 22 height 22
